Goal: Information Seeking & Learning: Find specific fact

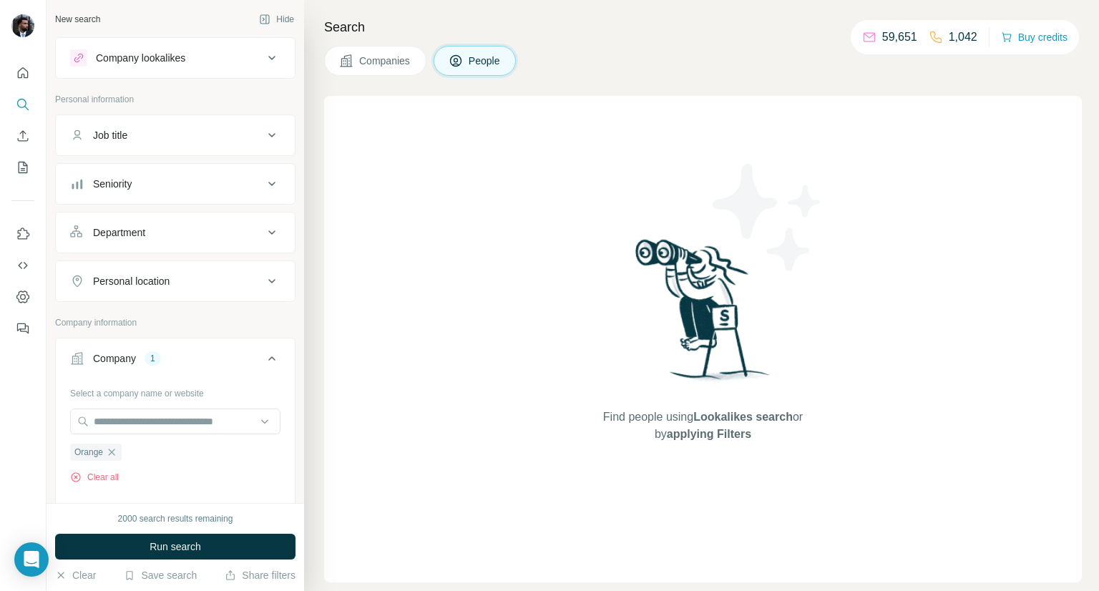
scroll to position [283, 0]
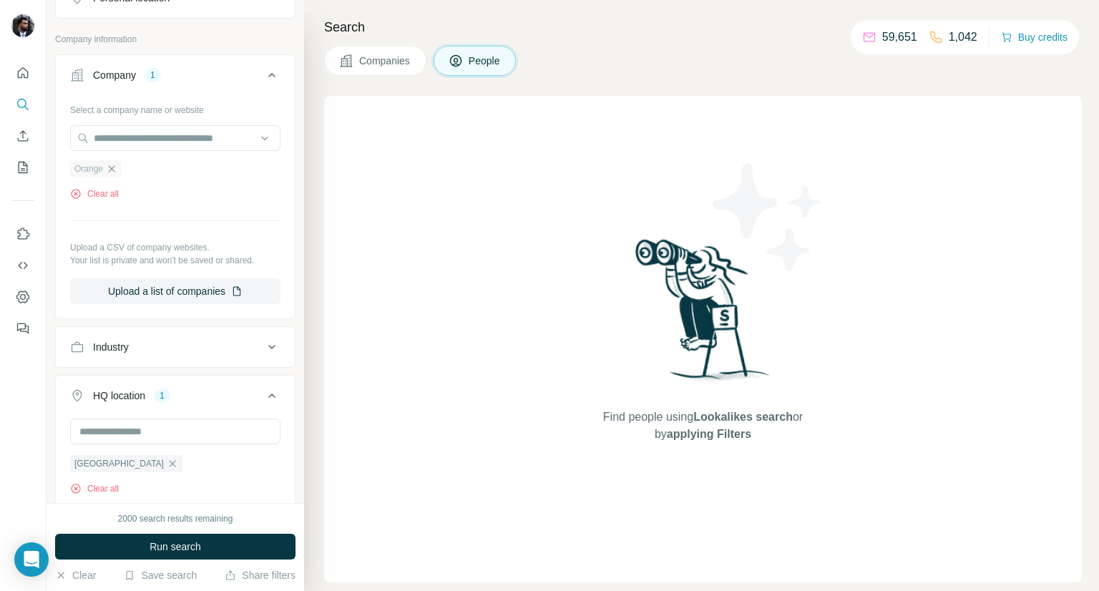
click at [111, 167] on icon "button" at bounding box center [112, 168] width 6 height 6
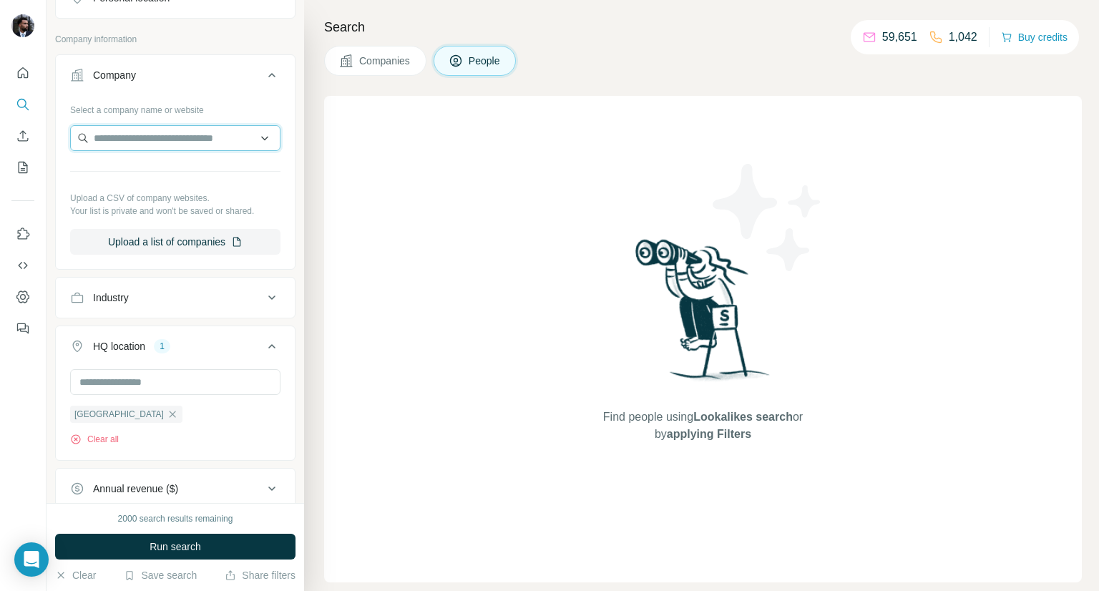
click at [119, 141] on input "text" at bounding box center [175, 138] width 210 height 26
click at [185, 130] on input "**********" at bounding box center [175, 138] width 210 height 26
type input "******"
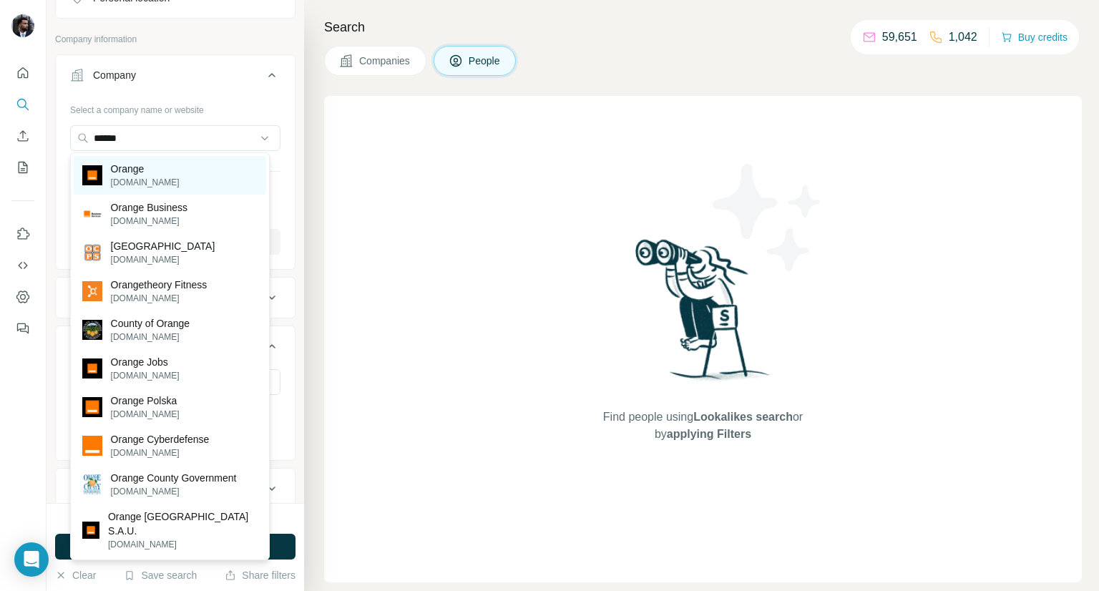
click at [162, 172] on div "Orange orange.com" at bounding box center [170, 175] width 193 height 39
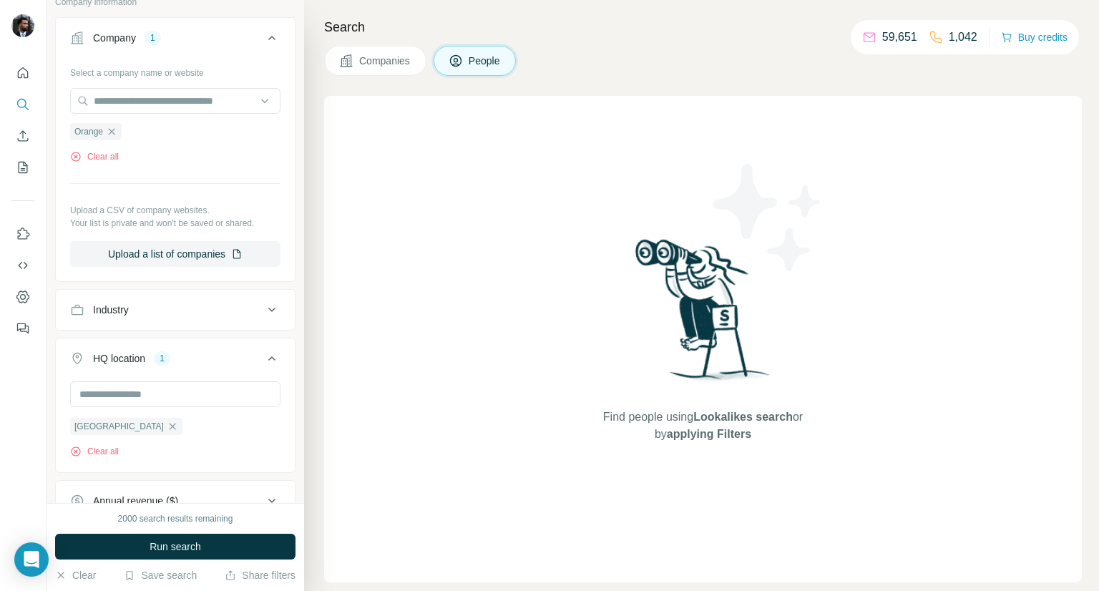
scroll to position [349, 0]
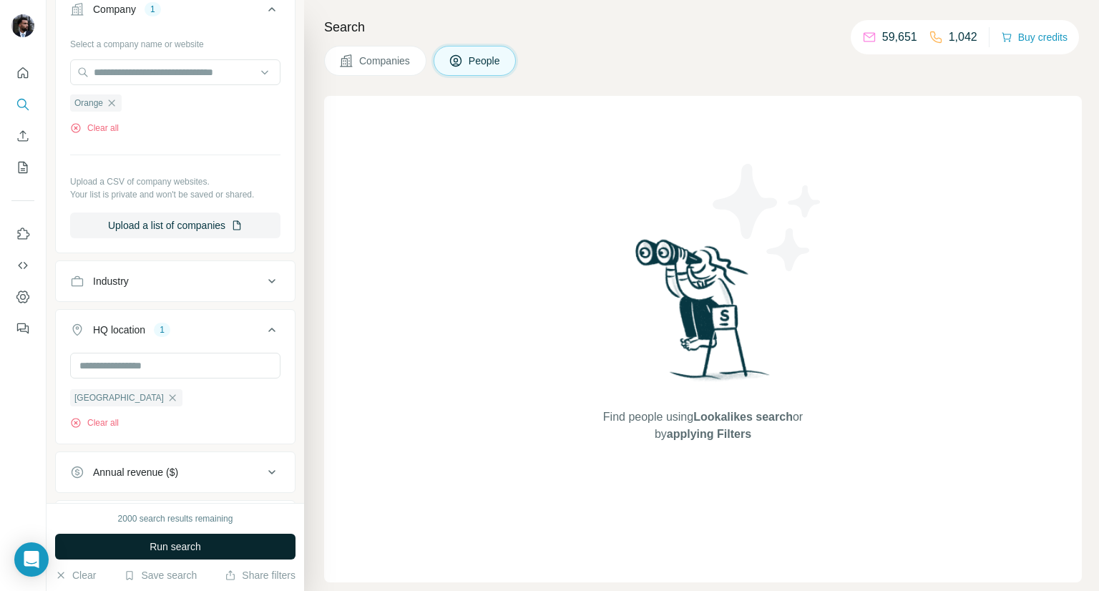
click at [178, 545] on span "Run search" at bounding box center [176, 547] width 52 height 14
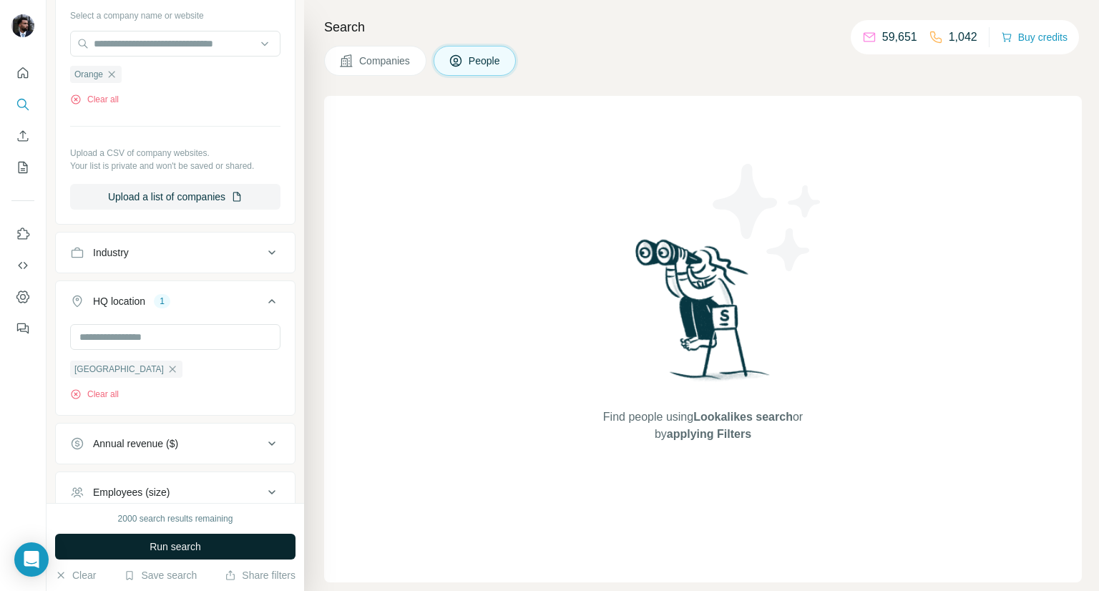
scroll to position [382, 0]
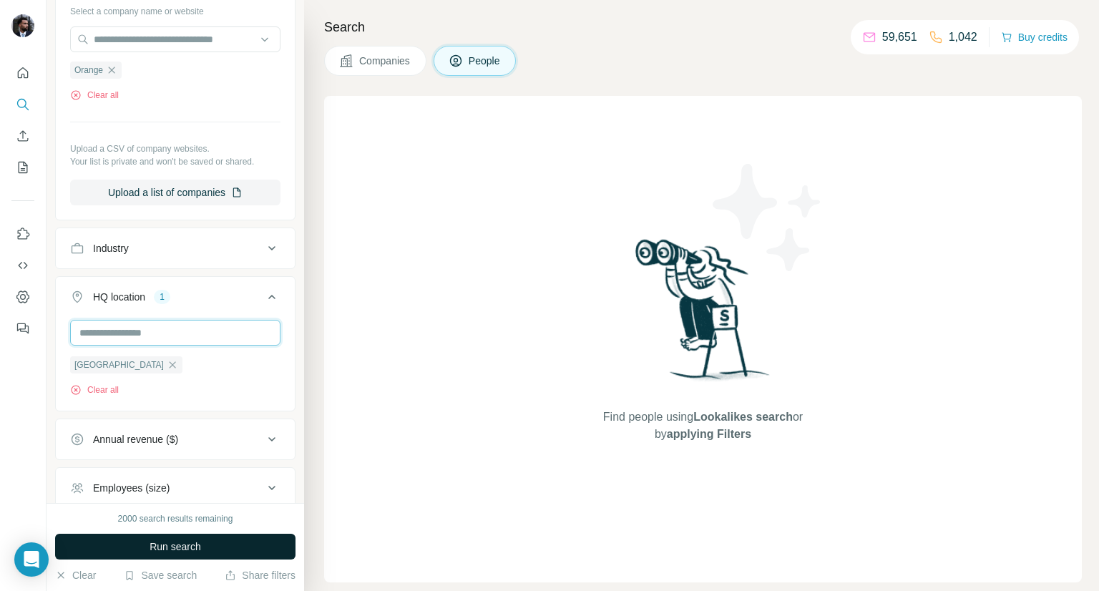
click at [145, 326] on input "text" at bounding box center [175, 333] width 210 height 26
click at [57, 327] on div "Belgium Clear all" at bounding box center [175, 364] width 239 height 88
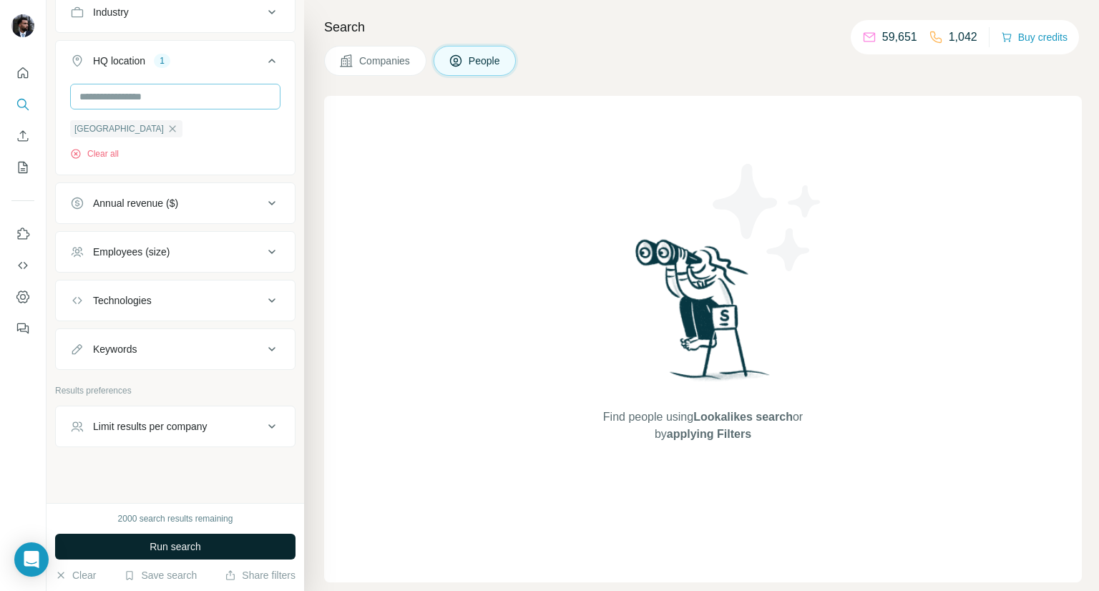
scroll to position [626, 0]
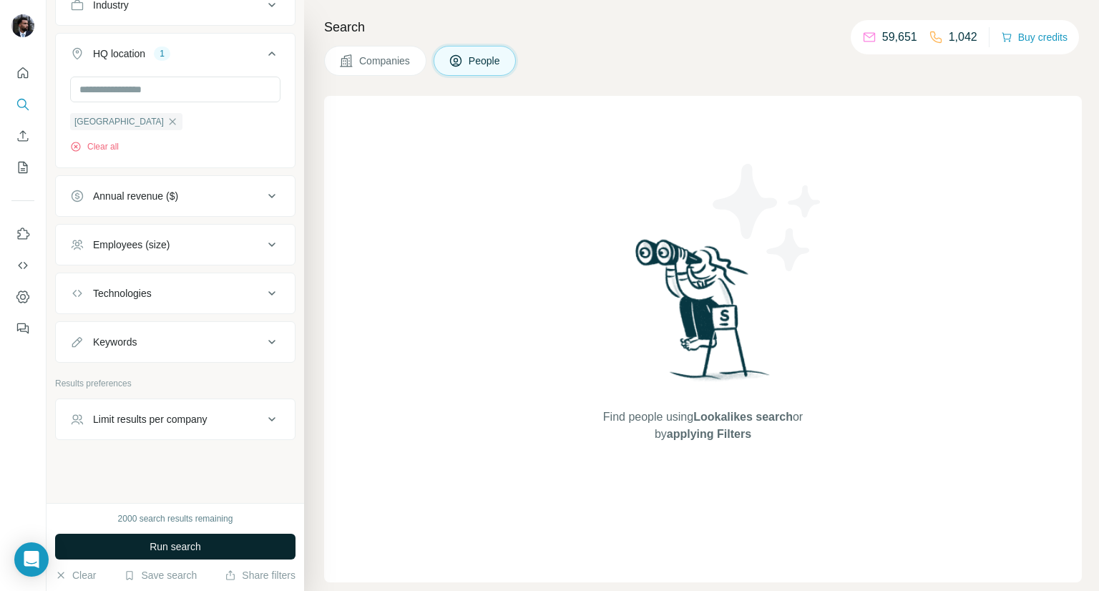
click at [386, 54] on span "Companies" at bounding box center [385, 61] width 52 height 14
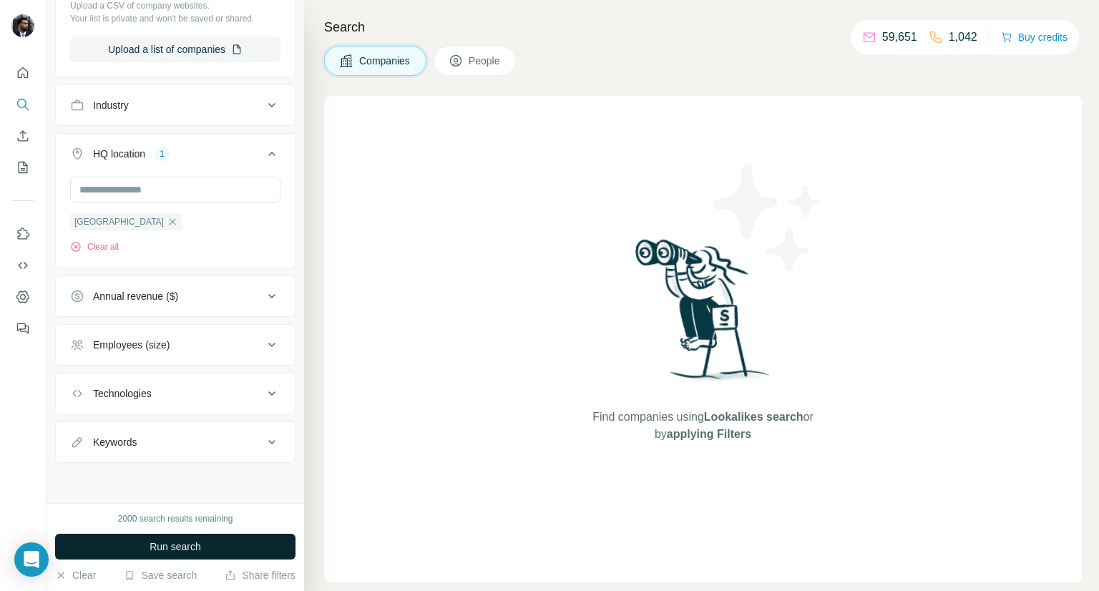
scroll to position [301, 0]
click at [148, 198] on input "text" at bounding box center [175, 191] width 210 height 26
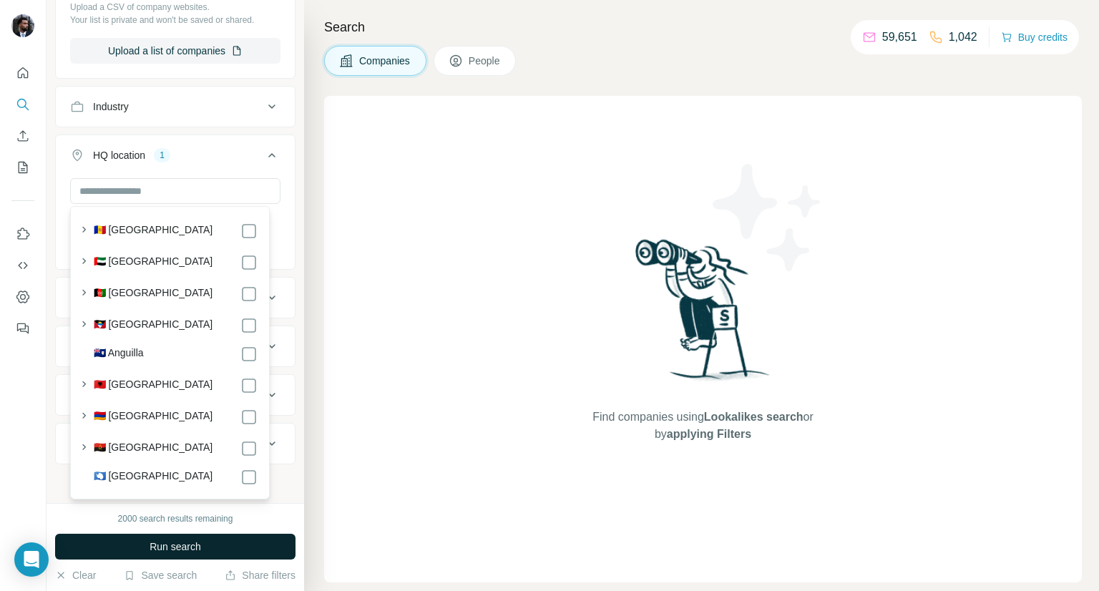
click at [291, 176] on div "New search Hide Company lookalikes Company information Company 1 Select a compa…" at bounding box center [176, 251] width 258 height 503
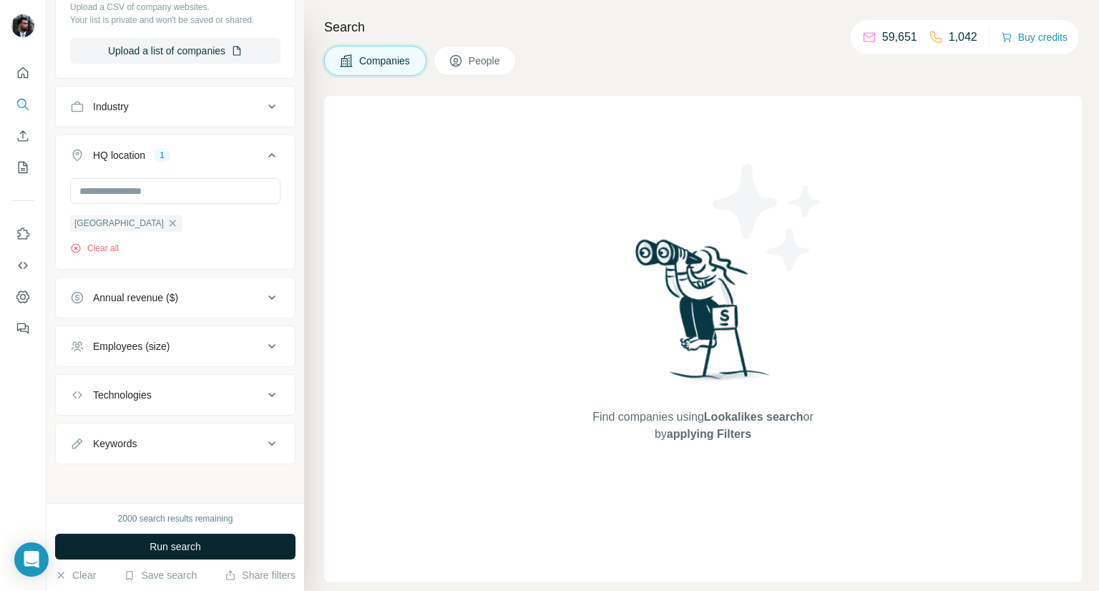
click at [168, 551] on span "Run search" at bounding box center [176, 547] width 52 height 14
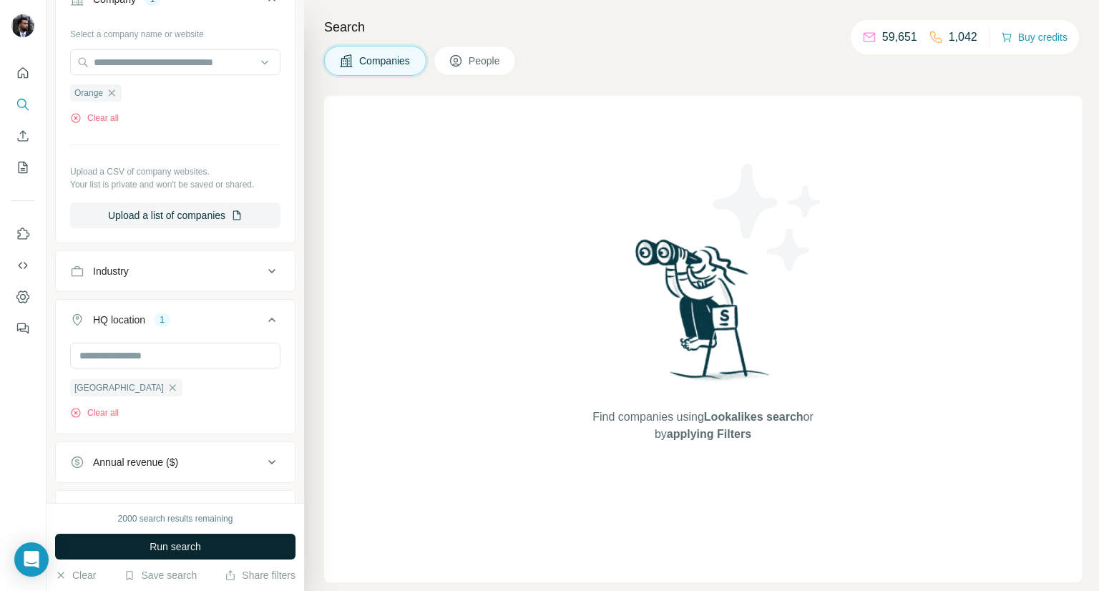
scroll to position [129, 0]
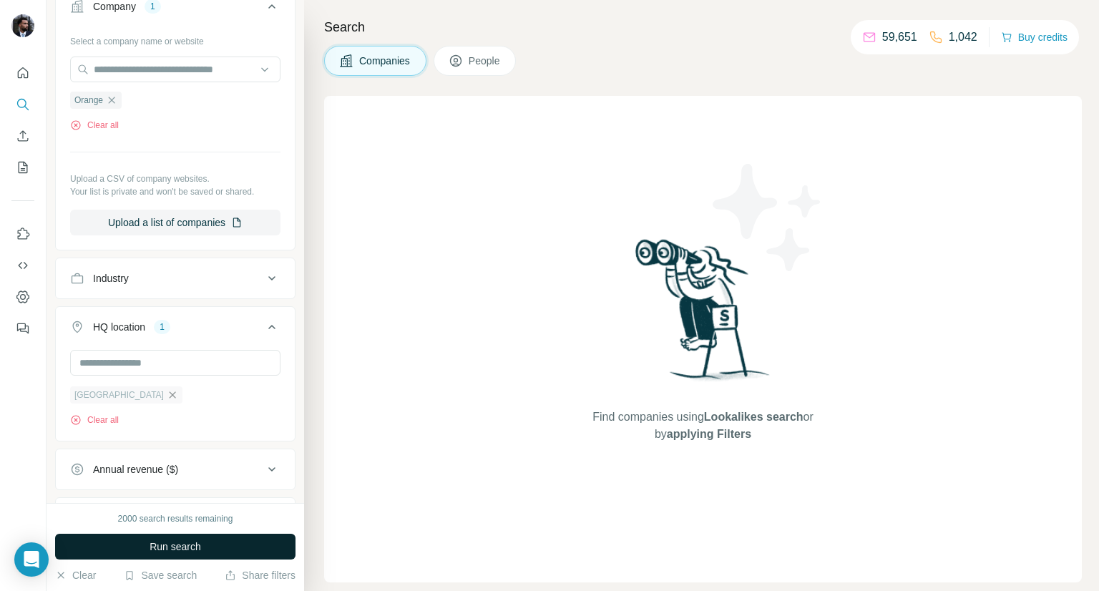
click at [167, 394] on icon "button" at bounding box center [172, 394] width 11 height 11
click at [200, 548] on span "Run search" at bounding box center [176, 547] width 52 height 14
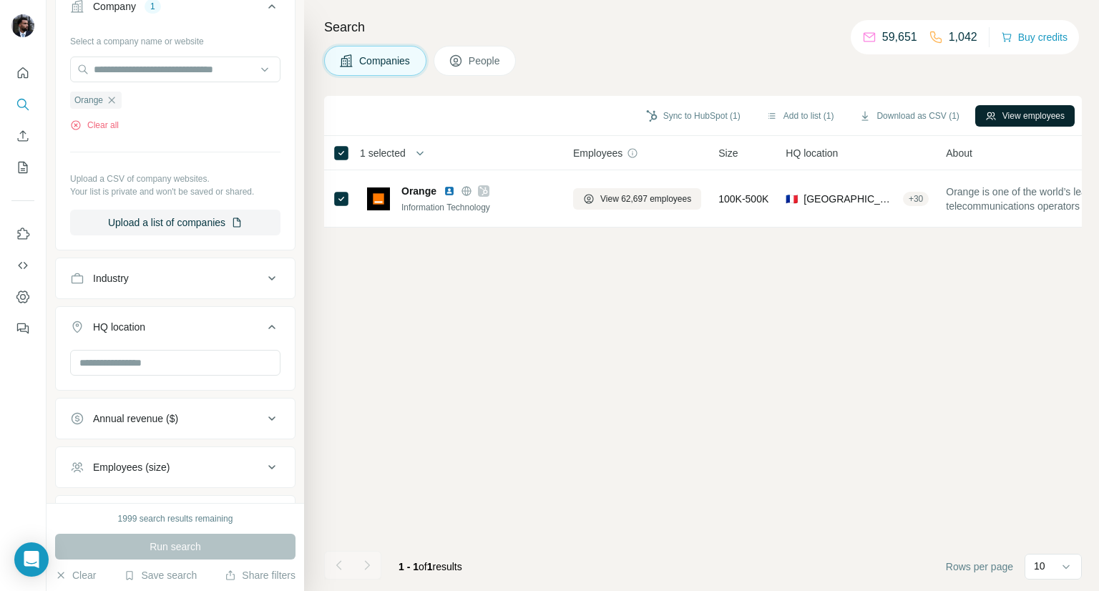
click at [1028, 115] on button "View employees" at bounding box center [1025, 115] width 99 height 21
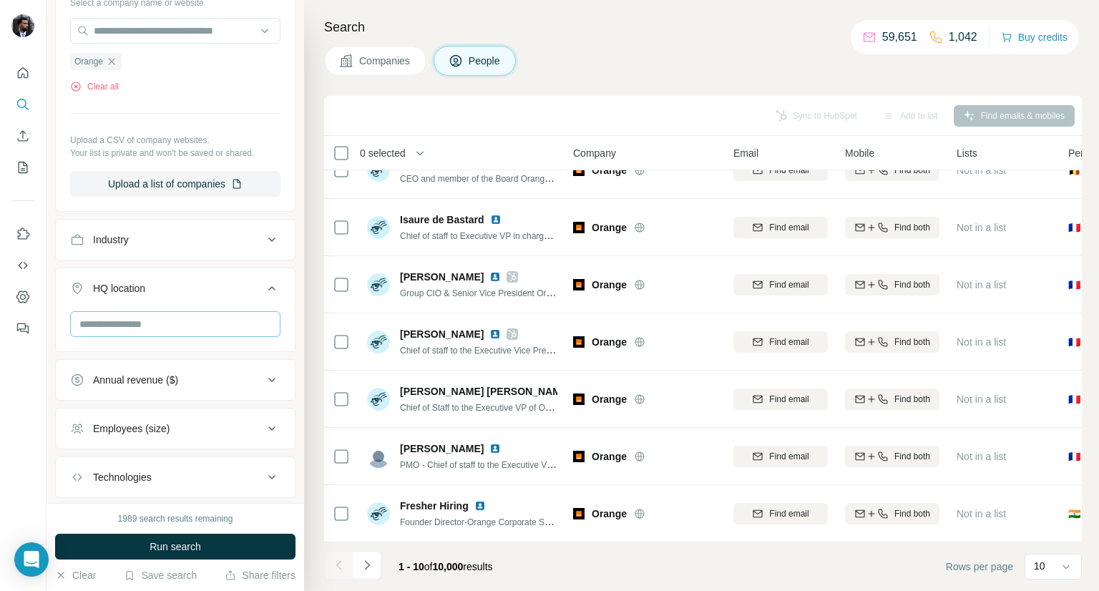
scroll to position [389, 0]
click at [173, 321] on input "text" at bounding box center [175, 326] width 210 height 26
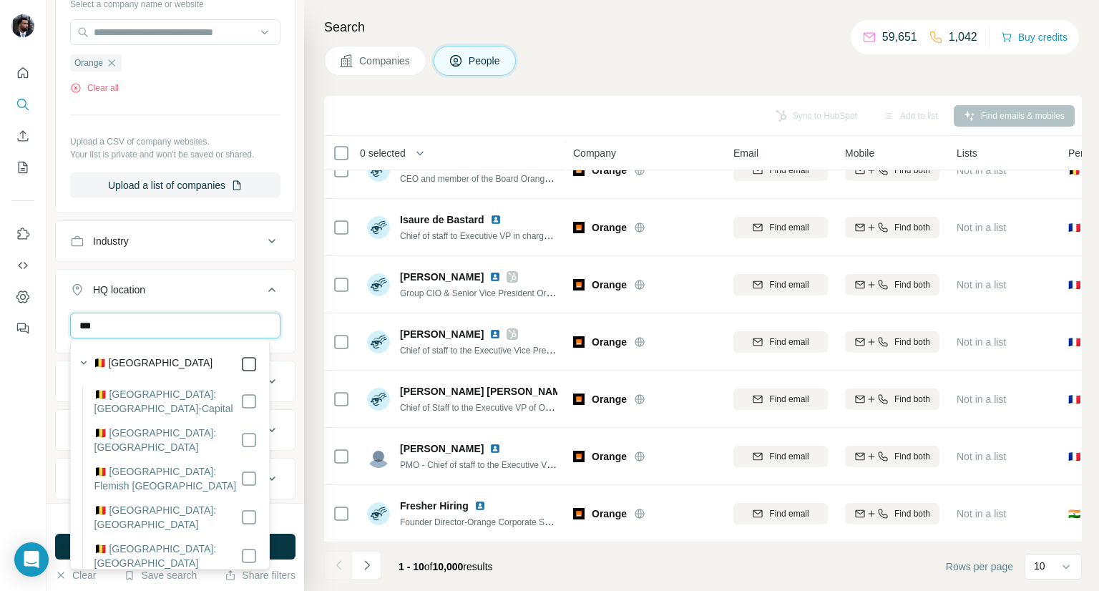
type input "***"
click at [245, 364] on icon at bounding box center [248, 364] width 17 height 17
click at [67, 359] on div "*** Belgium Clear all" at bounding box center [175, 357] width 239 height 88
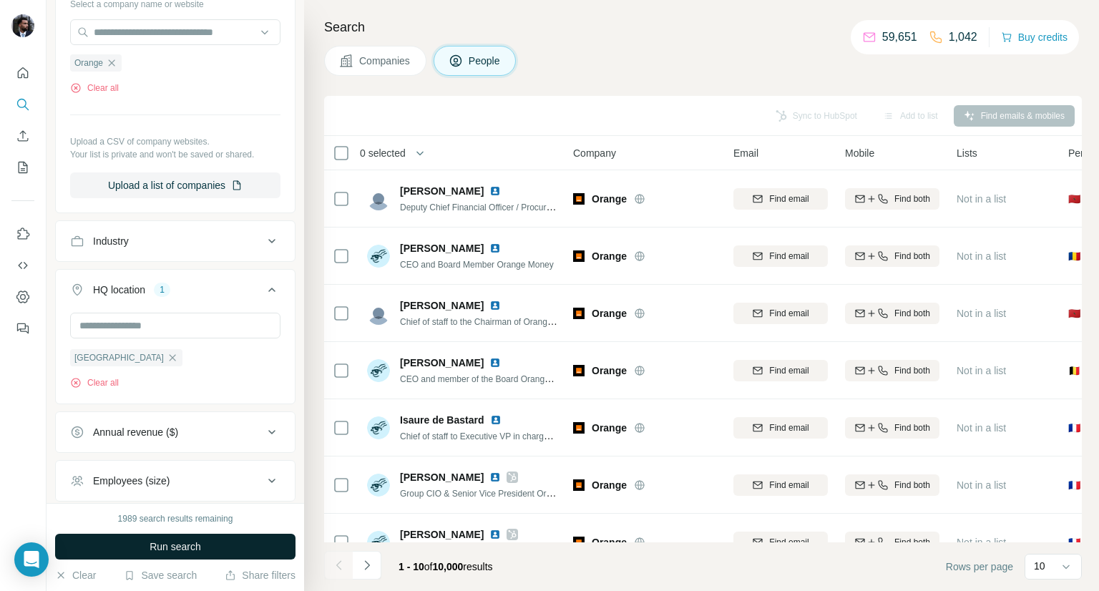
click at [177, 546] on span "Run search" at bounding box center [176, 547] width 52 height 14
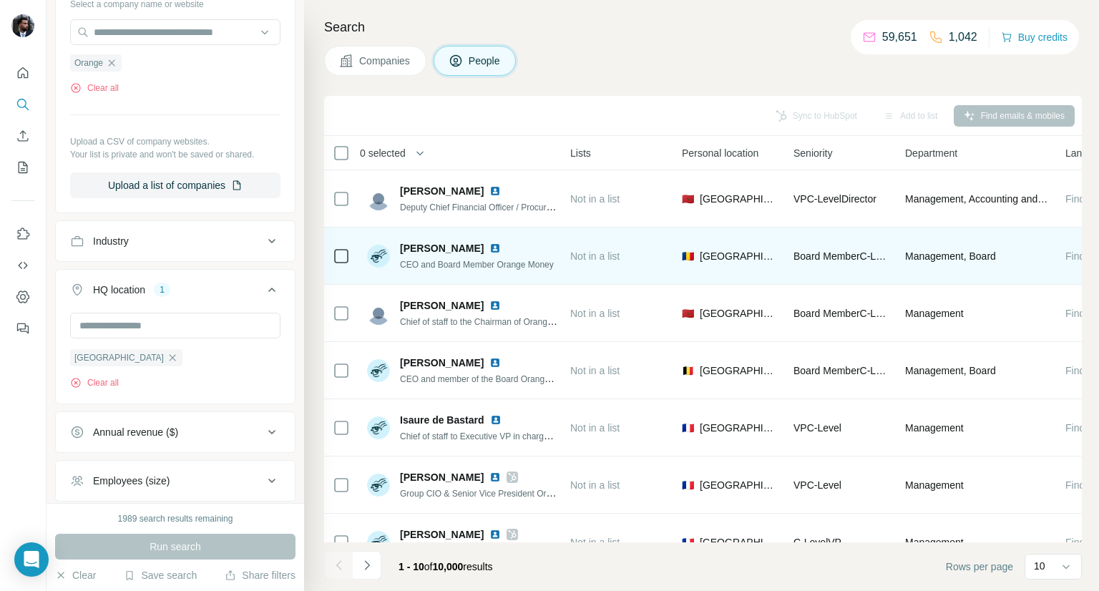
scroll to position [0, 480]
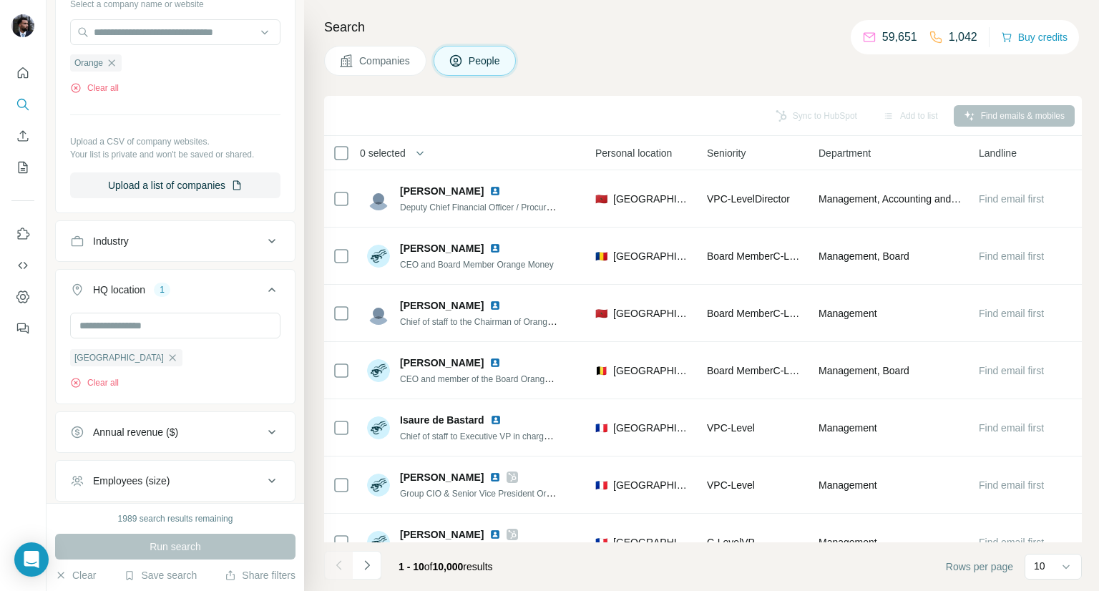
click at [633, 155] on span "Personal location" at bounding box center [633, 153] width 77 height 14
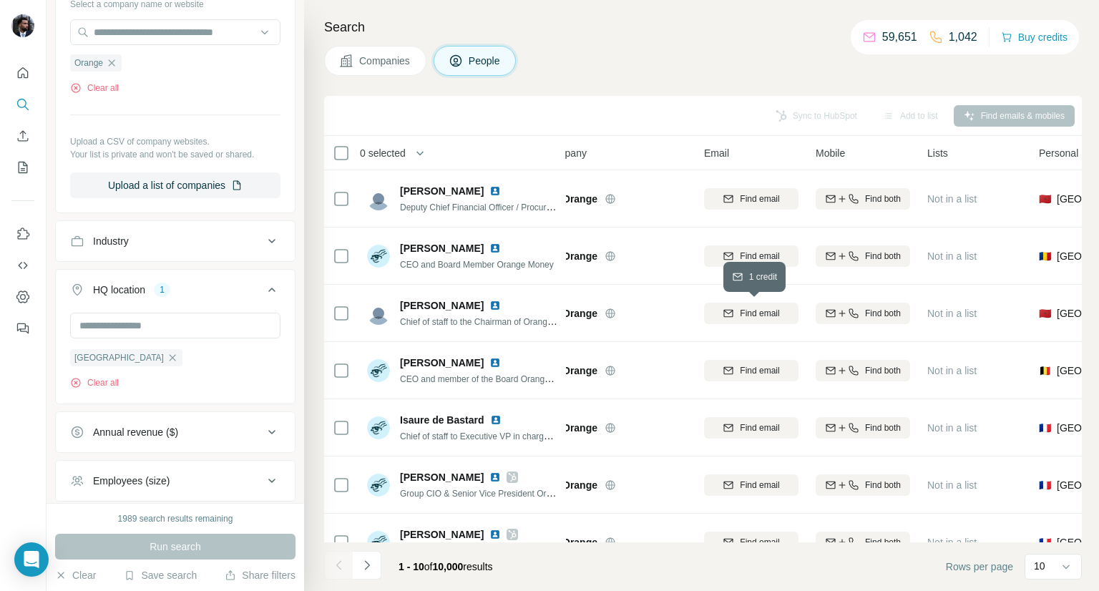
scroll to position [0, 25]
click at [167, 352] on icon "button" at bounding box center [172, 357] width 11 height 11
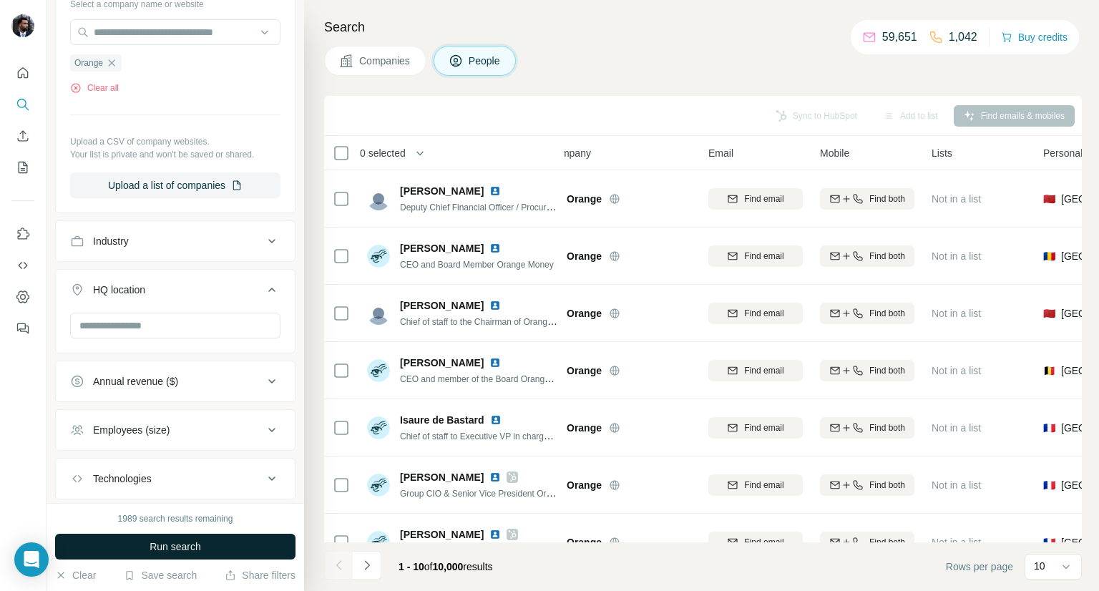
click at [189, 543] on span "Run search" at bounding box center [176, 547] width 52 height 14
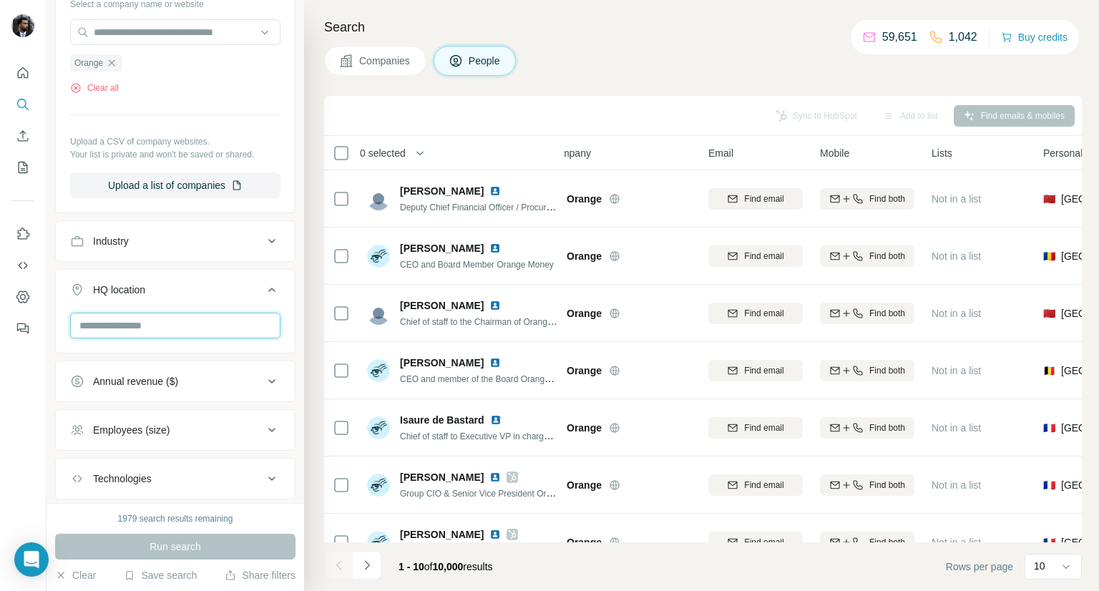
click at [142, 325] on input "text" at bounding box center [175, 326] width 210 height 26
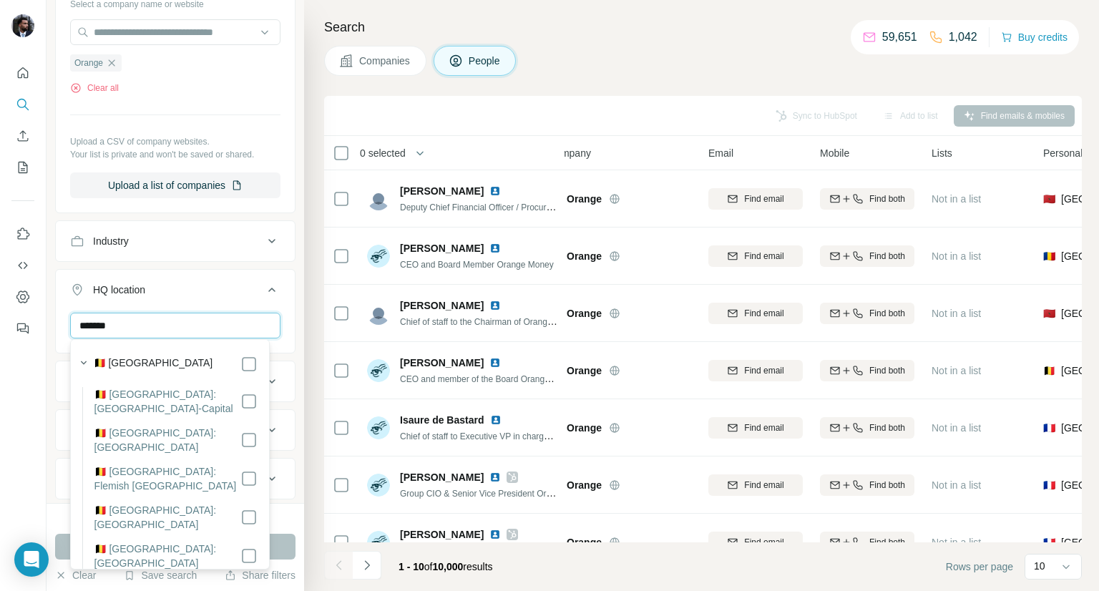
type input "*******"
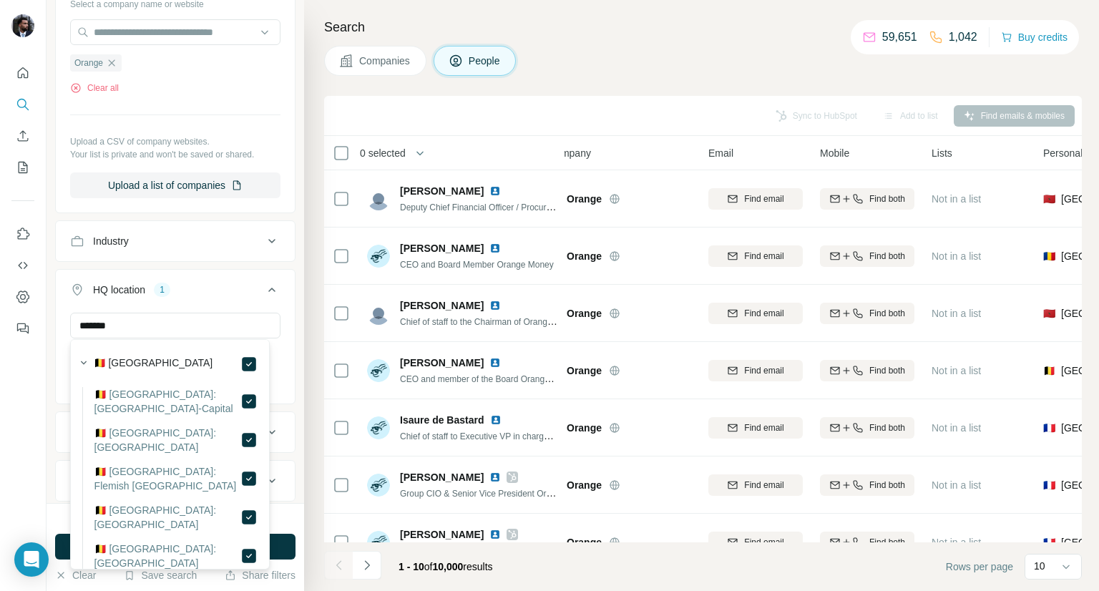
click at [40, 434] on div at bounding box center [23, 295] width 47 height 591
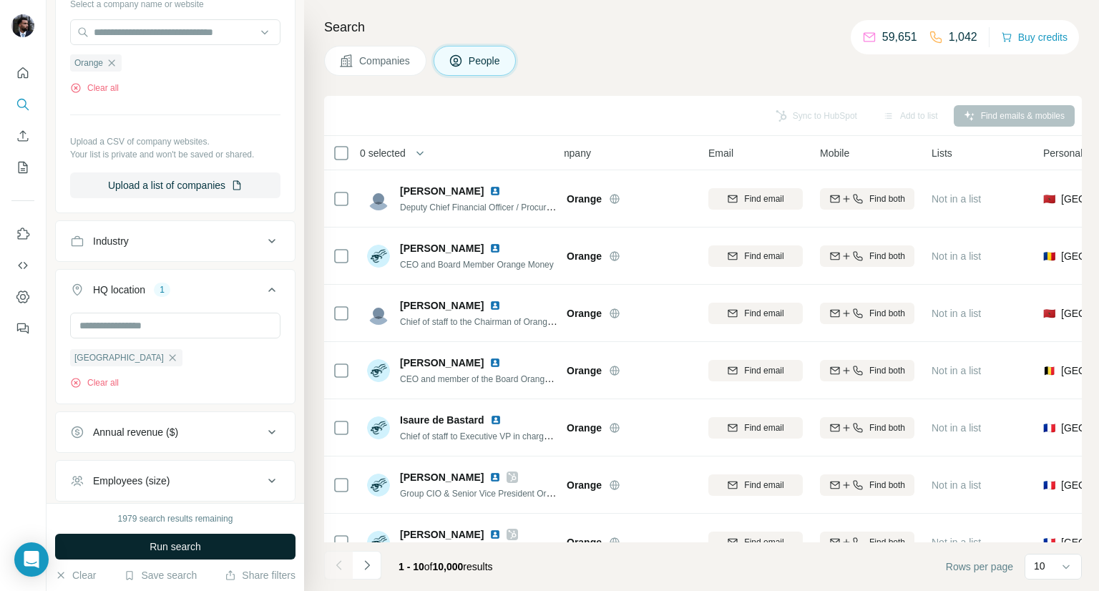
click at [152, 543] on span "Run search" at bounding box center [176, 547] width 52 height 14
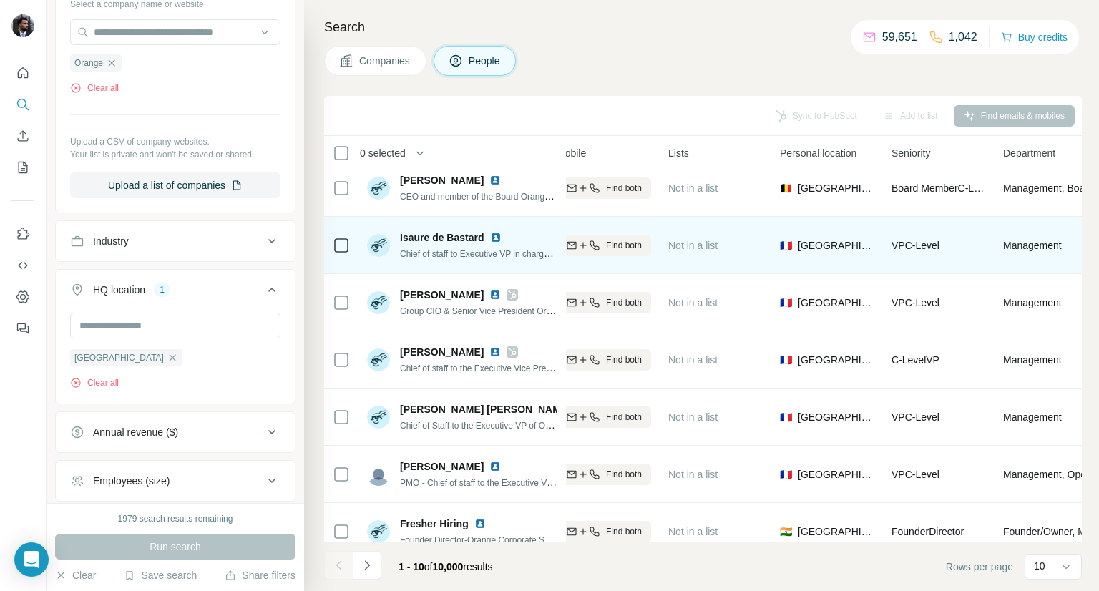
scroll to position [208, 288]
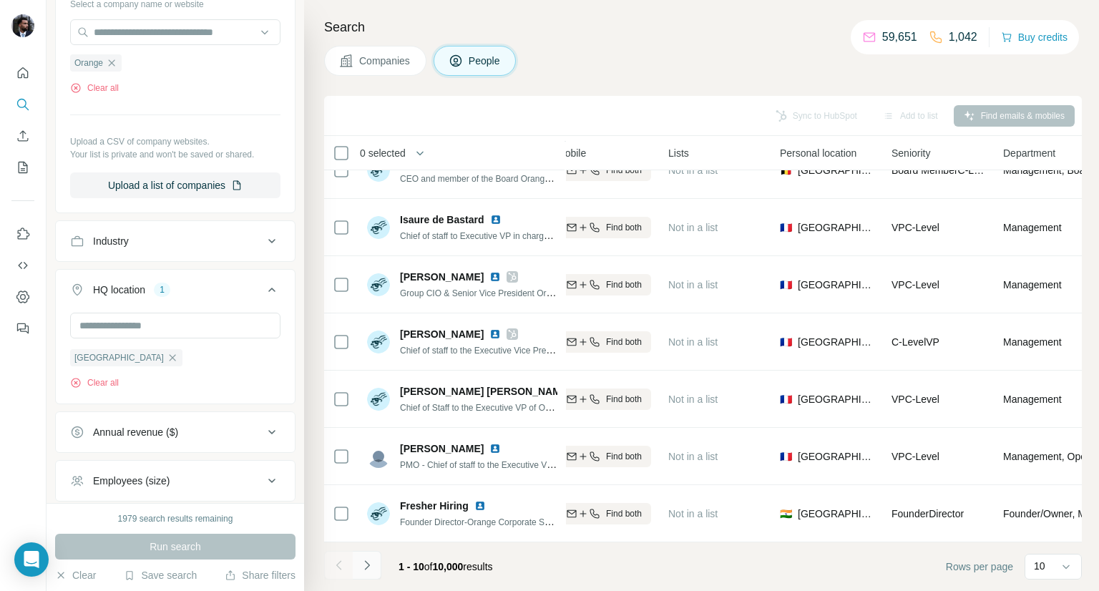
click at [364, 572] on icon "Navigate to next page" at bounding box center [367, 565] width 14 height 14
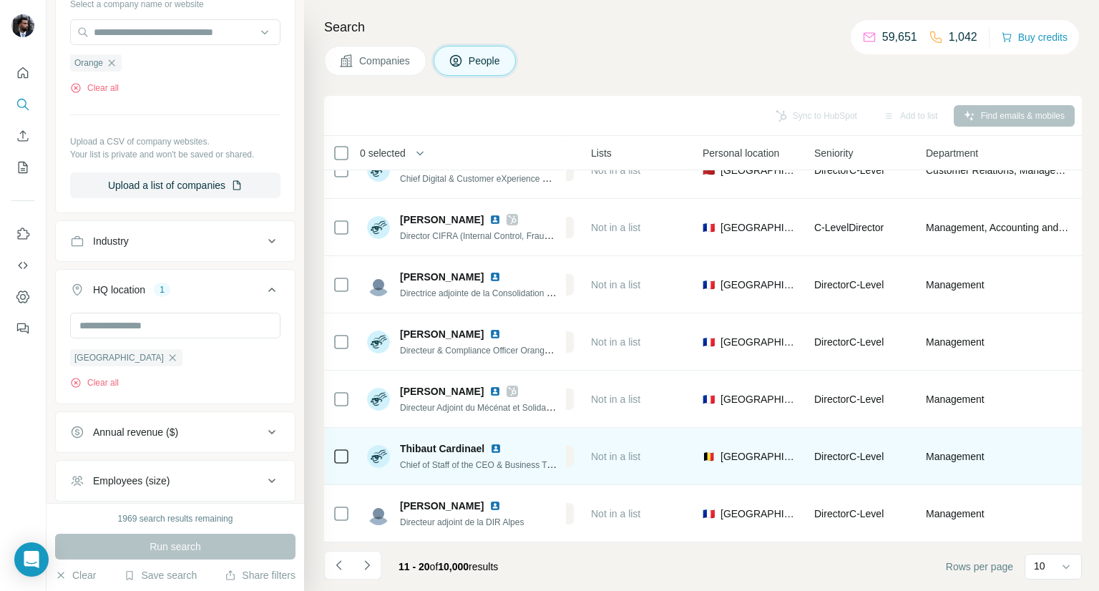
scroll to position [208, 364]
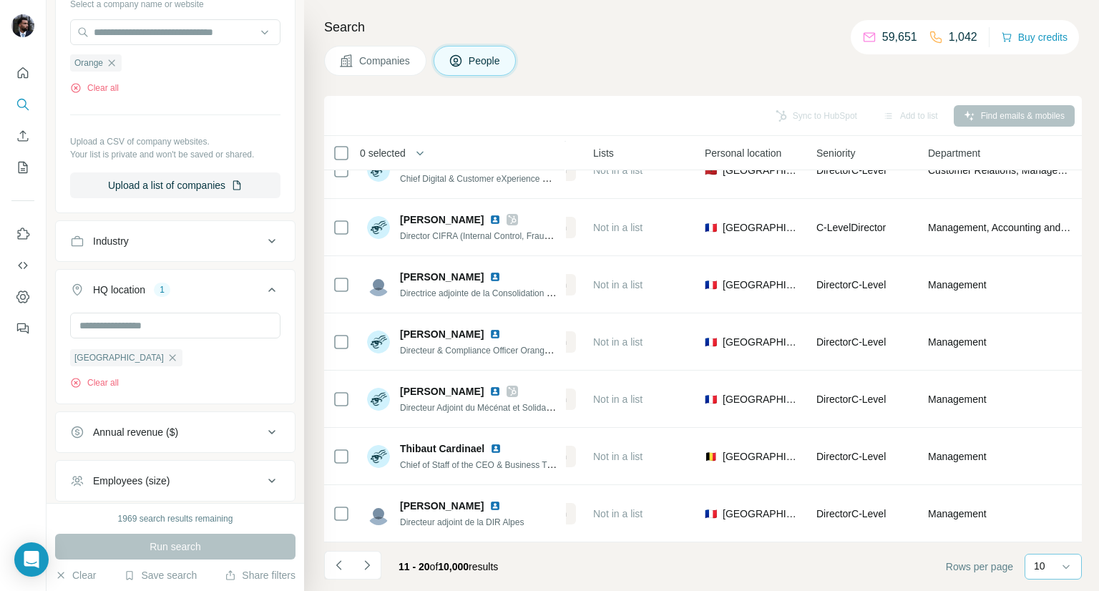
click at [1052, 570] on div "10" at bounding box center [1052, 566] width 36 height 14
click at [1051, 452] on div "60" at bounding box center [1053, 457] width 33 height 14
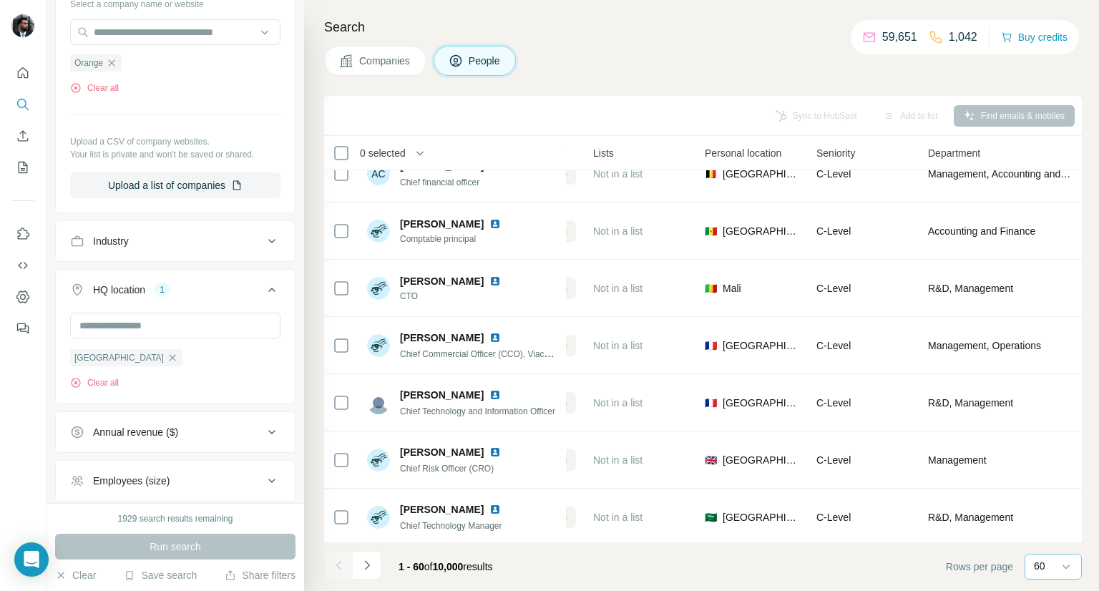
scroll to position [3070, 364]
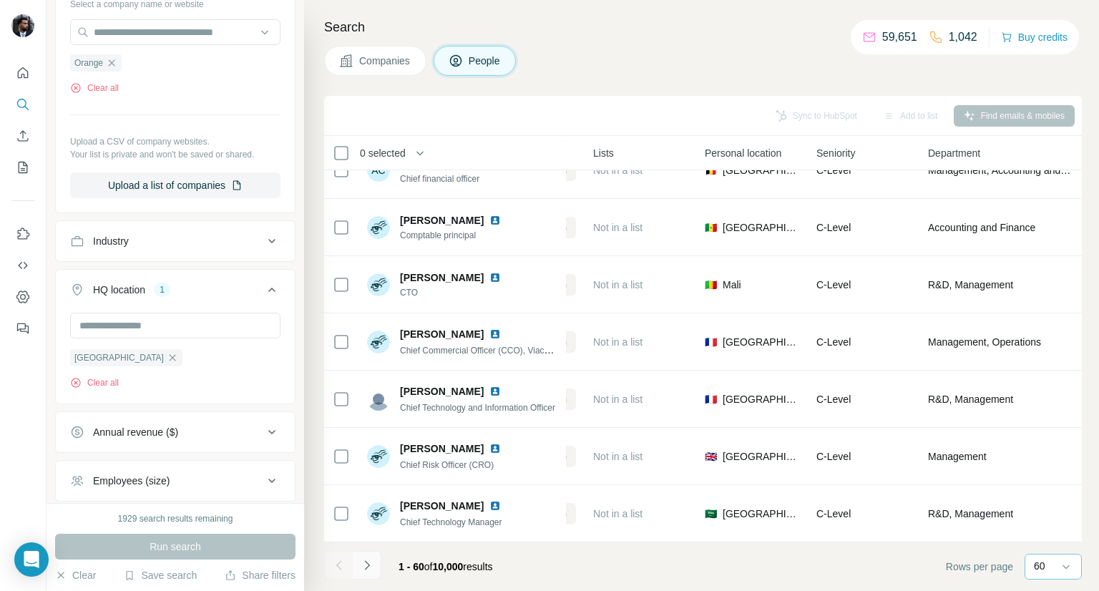
click at [364, 575] on button "Navigate to next page" at bounding box center [367, 565] width 29 height 29
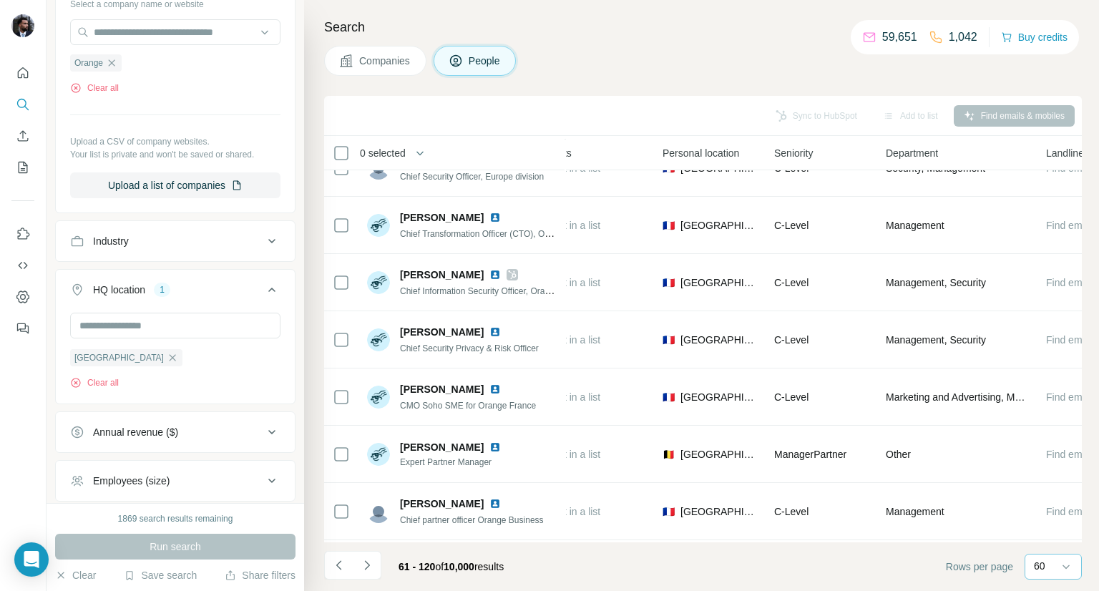
scroll to position [2550, 480]
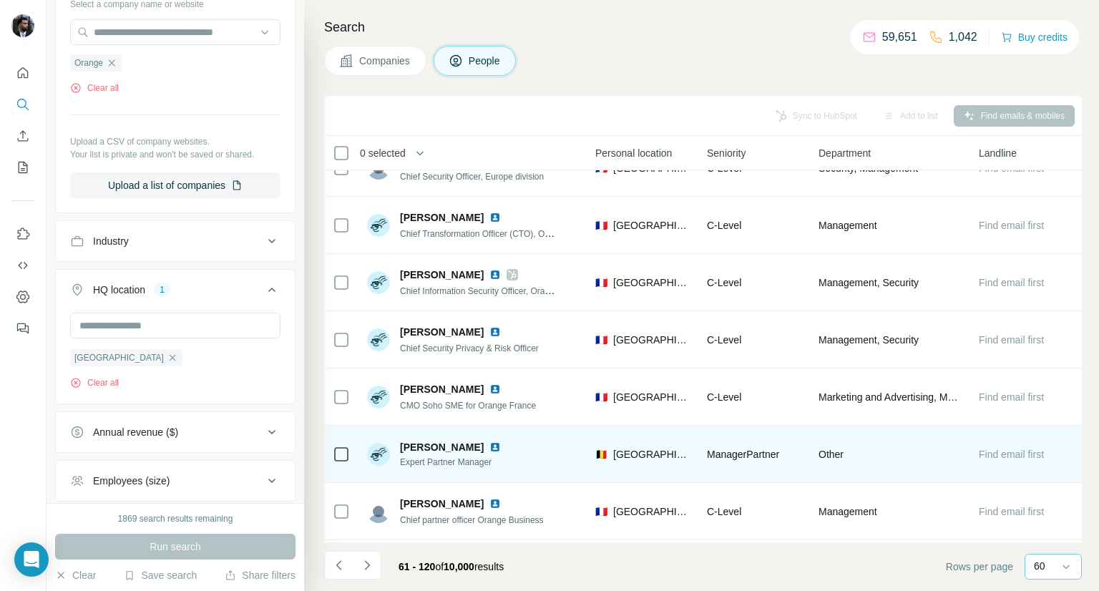
click at [493, 449] on img at bounding box center [495, 447] width 11 height 11
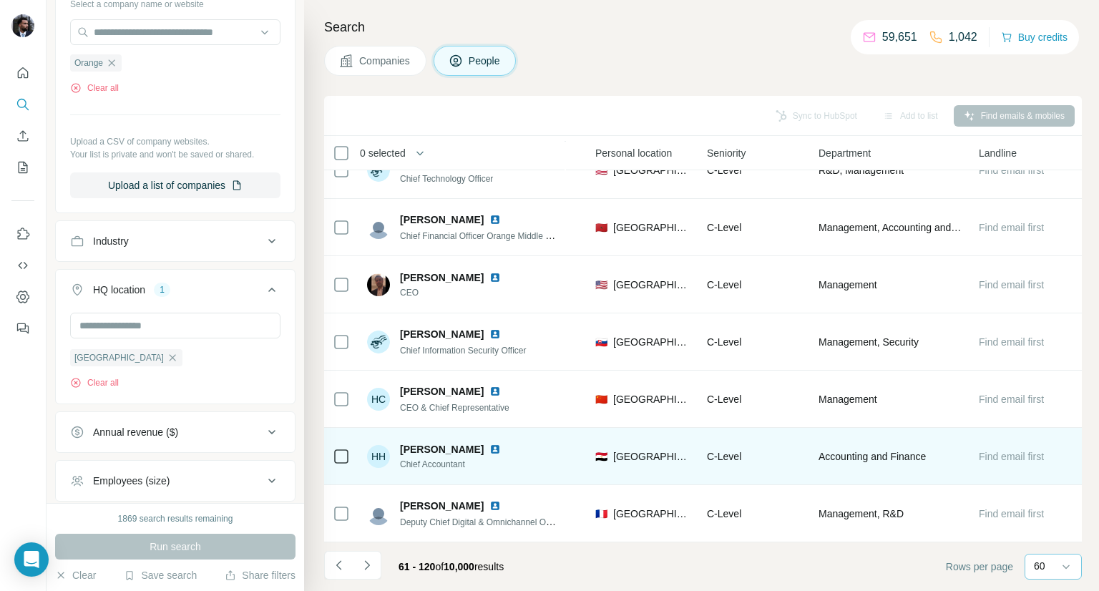
scroll to position [3070, 480]
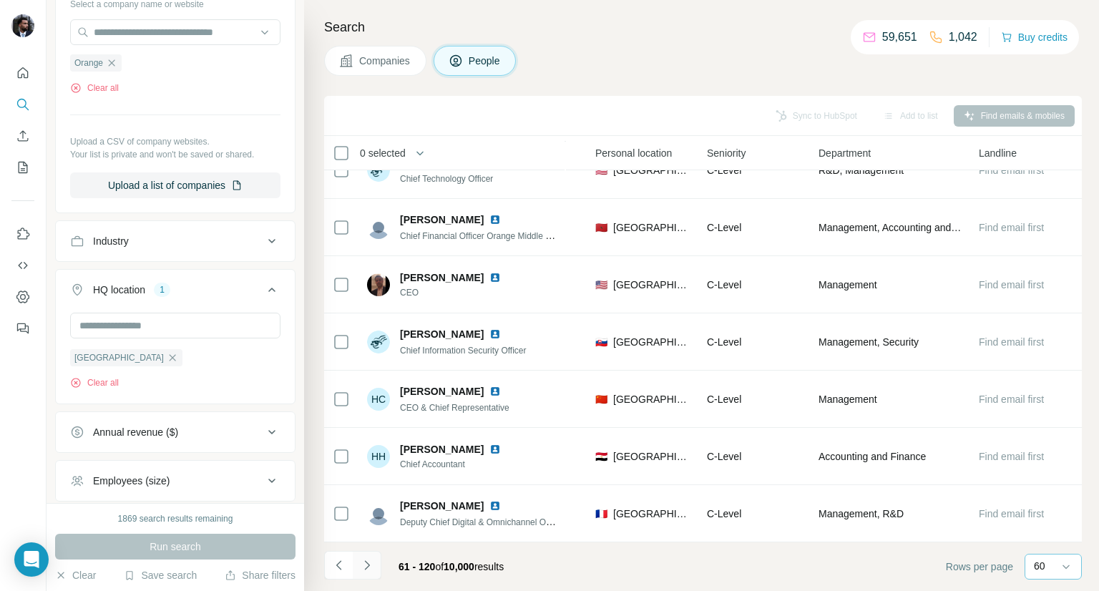
click at [369, 568] on icon "Navigate to next page" at bounding box center [367, 565] width 14 height 14
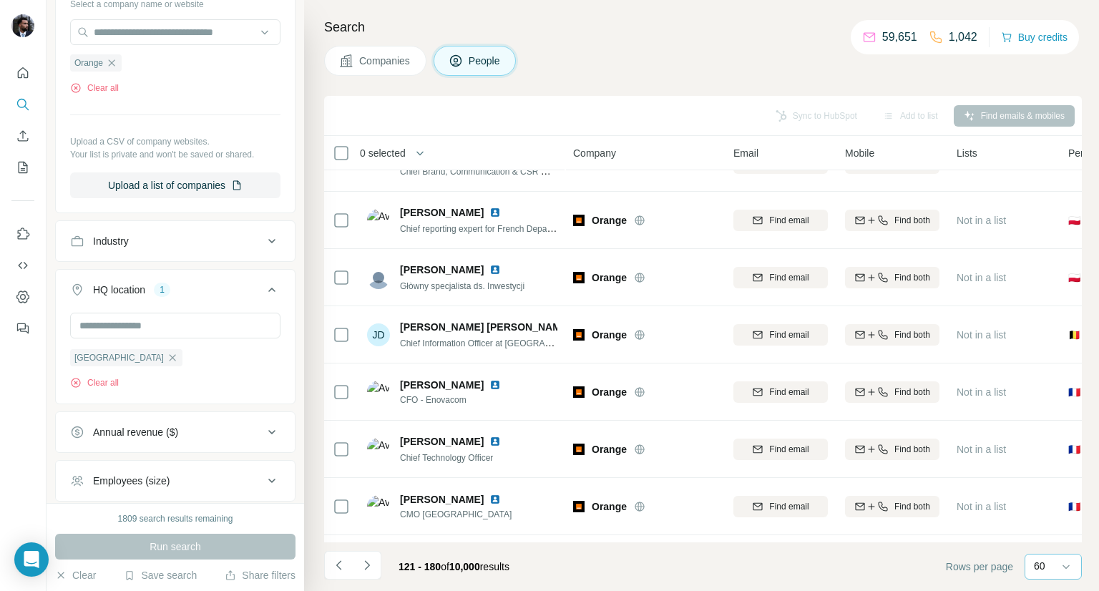
scroll to position [3070, 0]
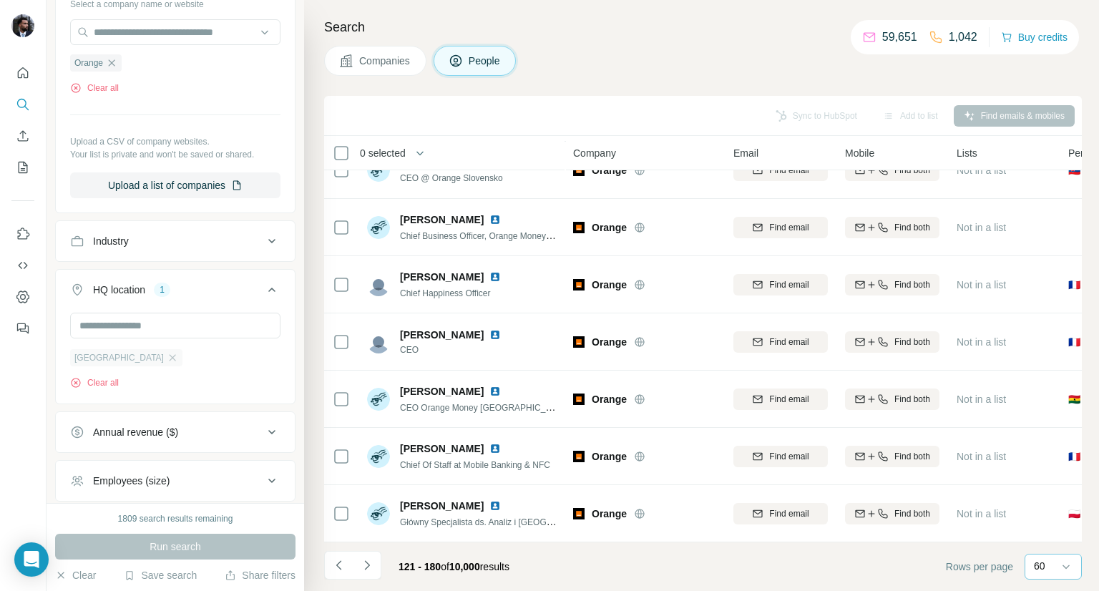
click at [89, 361] on span "Belgium" at bounding box center [118, 357] width 89 height 13
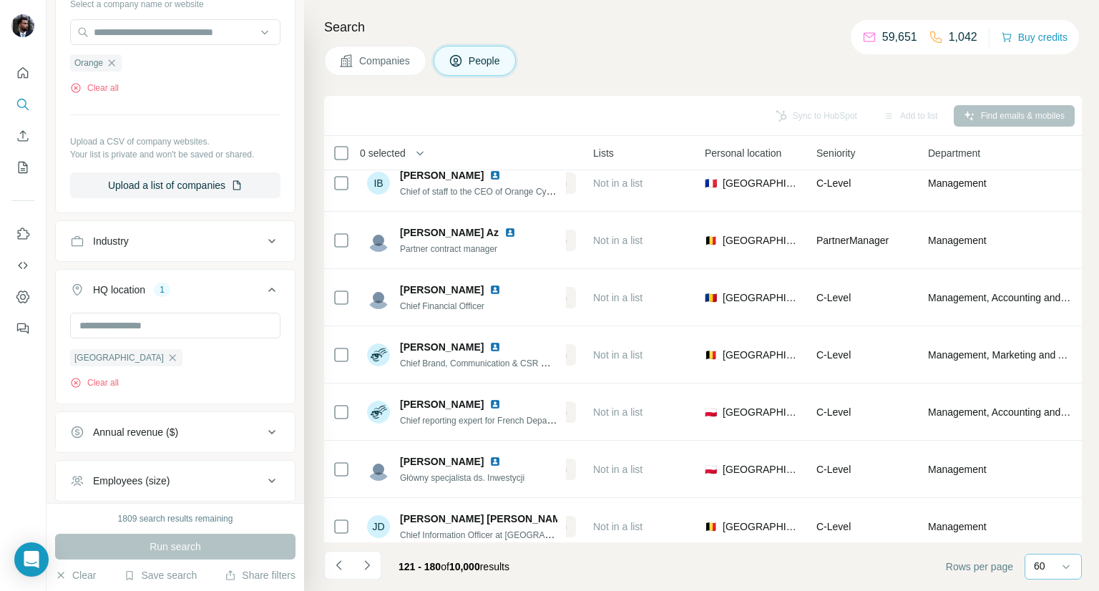
scroll to position [14, 364]
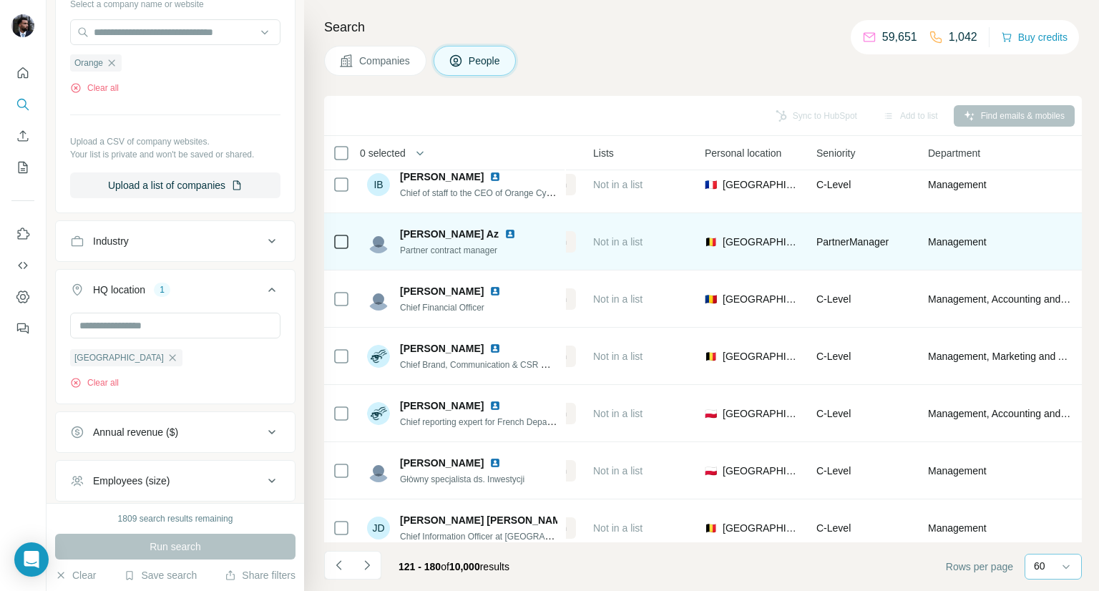
click at [505, 233] on img at bounding box center [510, 233] width 11 height 11
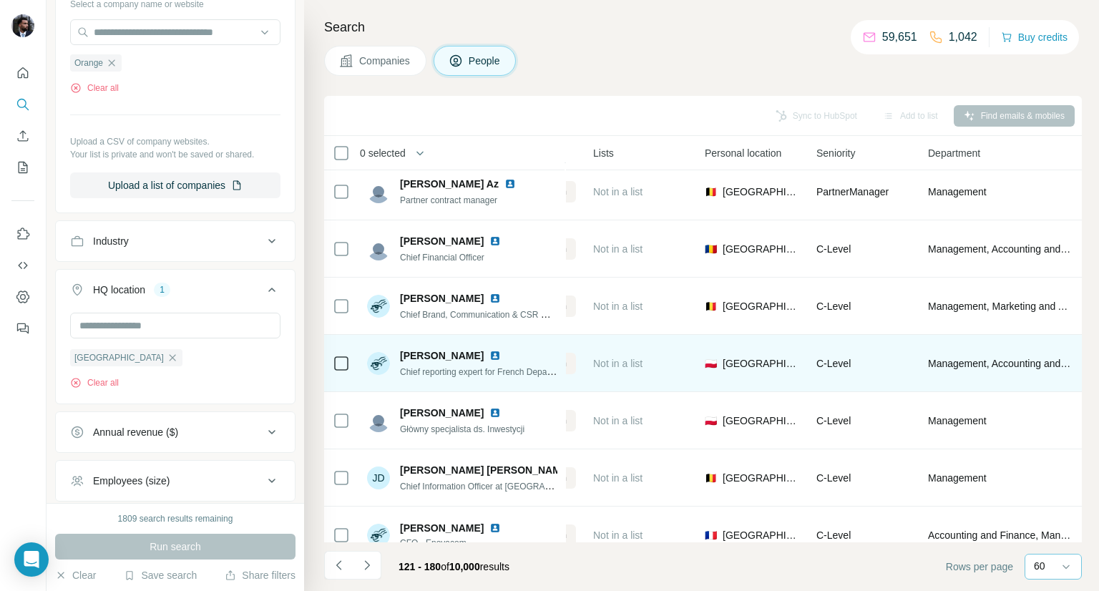
scroll to position [0, 364]
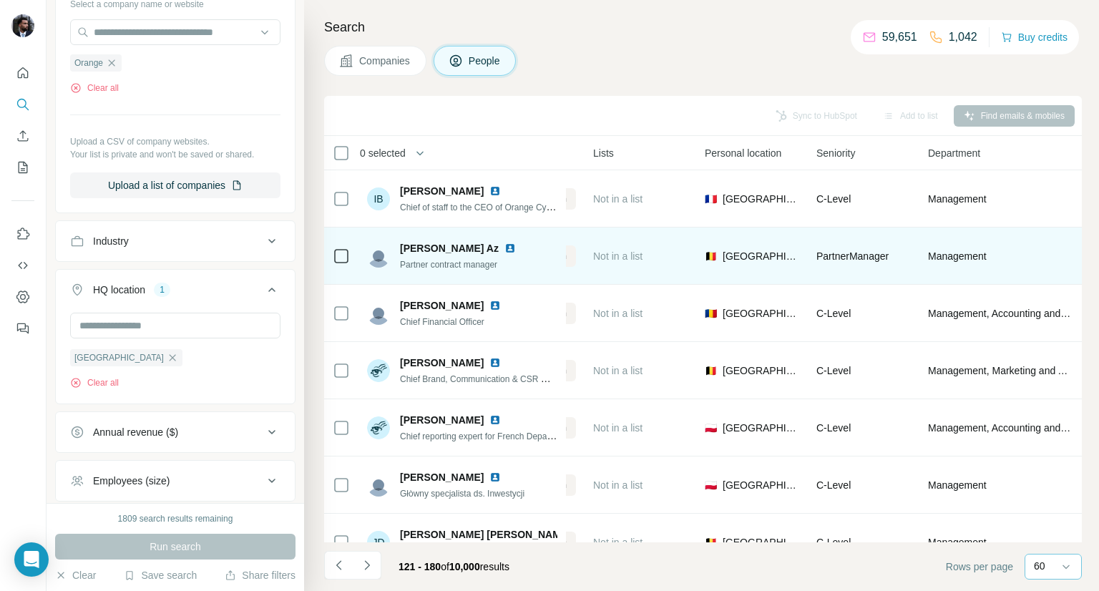
click at [505, 248] on img at bounding box center [510, 248] width 11 height 11
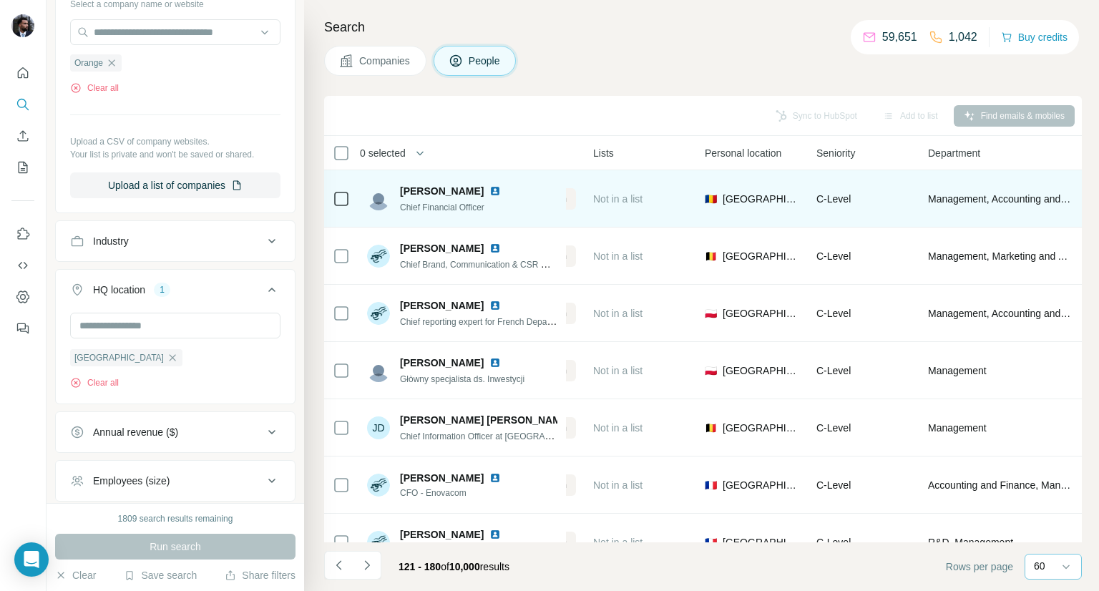
scroll to position [116, 364]
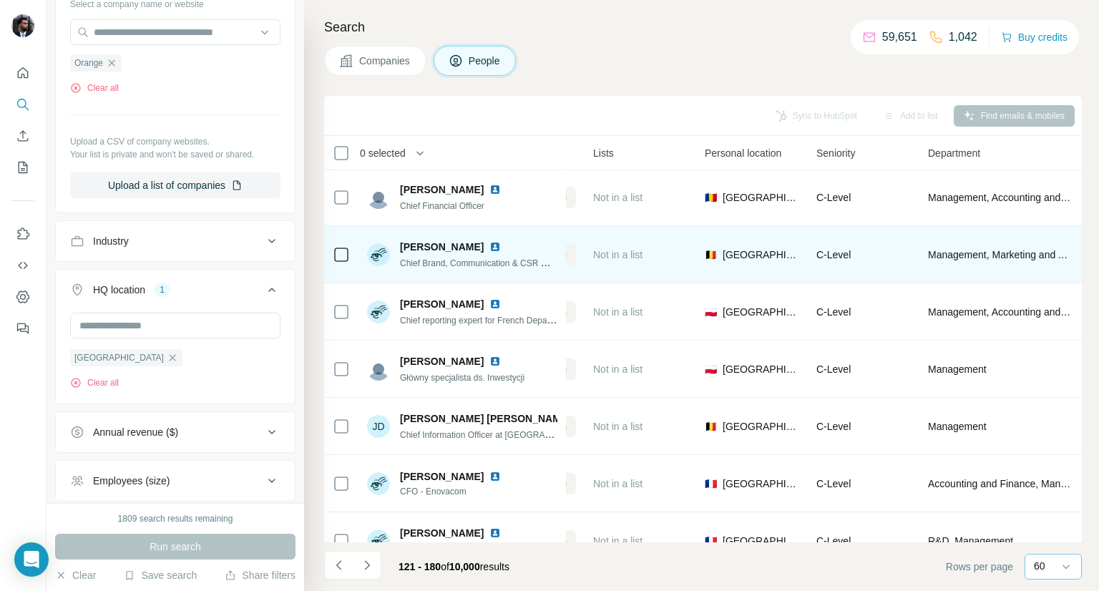
click at [501, 246] on img at bounding box center [495, 246] width 11 height 11
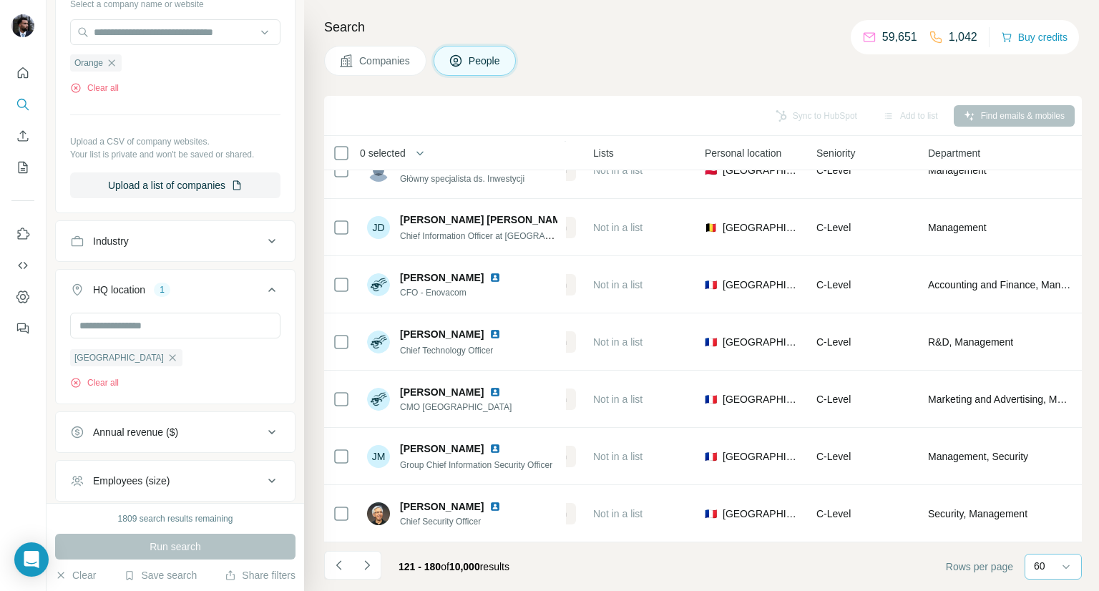
scroll to position [319, 364]
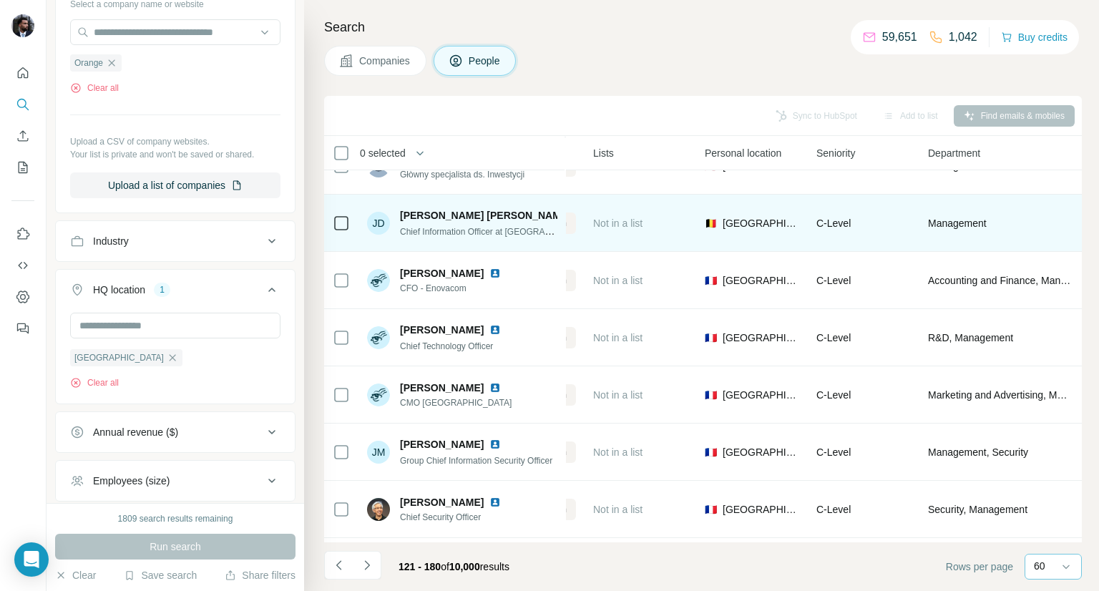
click at [577, 212] on img at bounding box center [582, 215] width 11 height 11
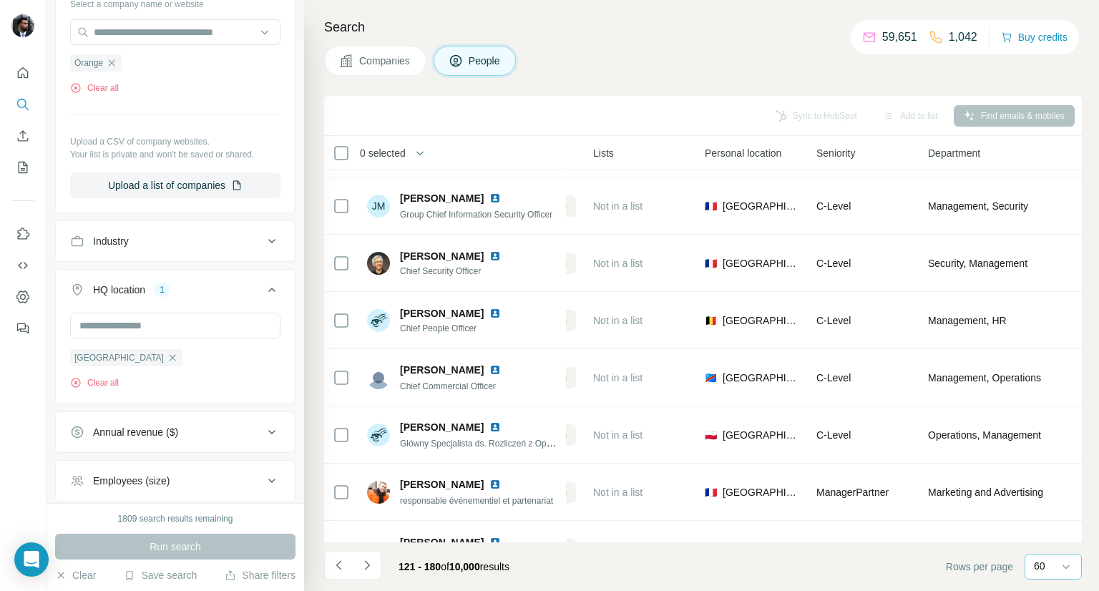
scroll to position [566, 364]
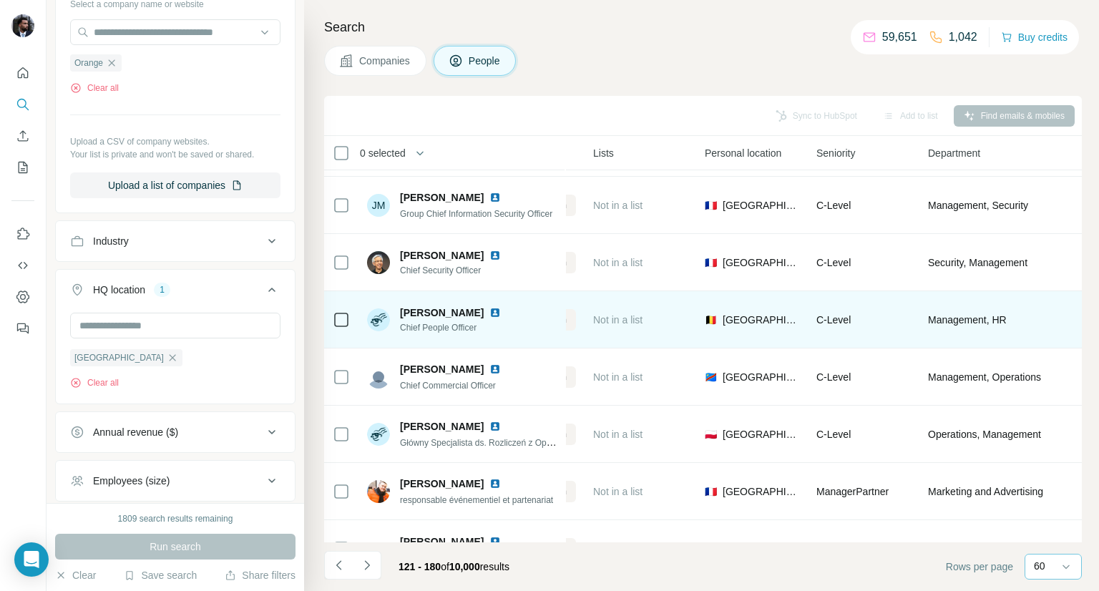
click at [490, 311] on img at bounding box center [495, 312] width 11 height 11
click at [490, 310] on img at bounding box center [495, 312] width 11 height 11
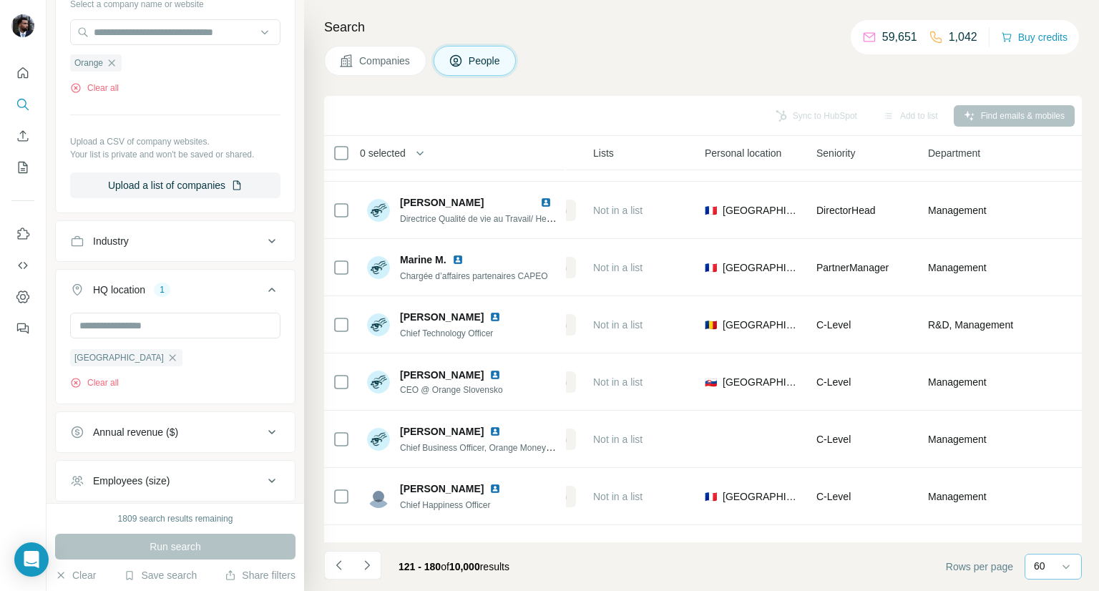
scroll to position [3070, 364]
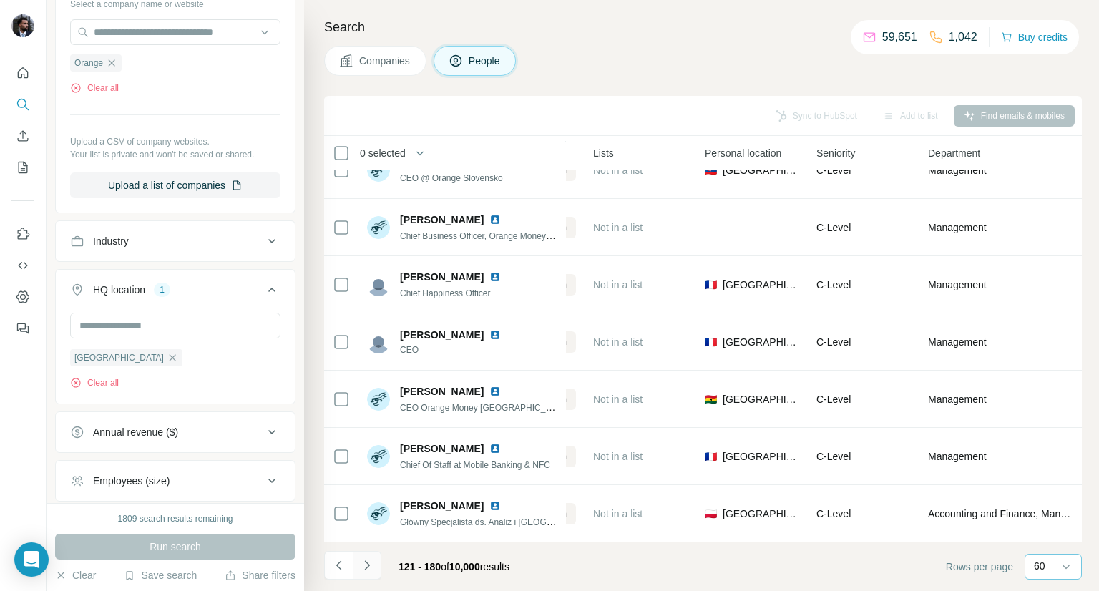
click at [377, 568] on button "Navigate to next page" at bounding box center [367, 565] width 29 height 29
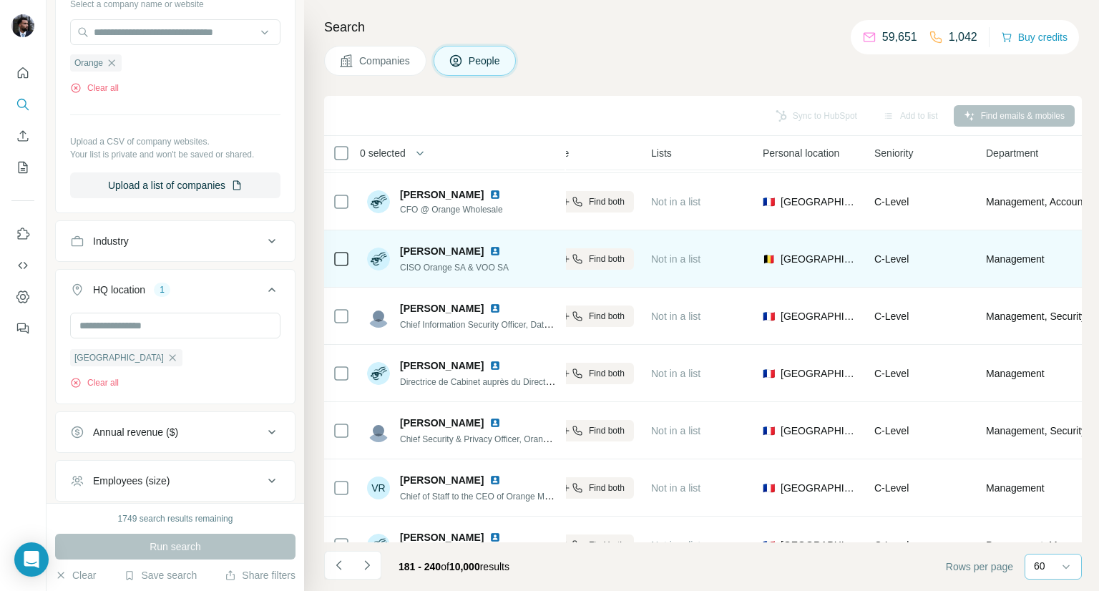
scroll to position [2927, 306]
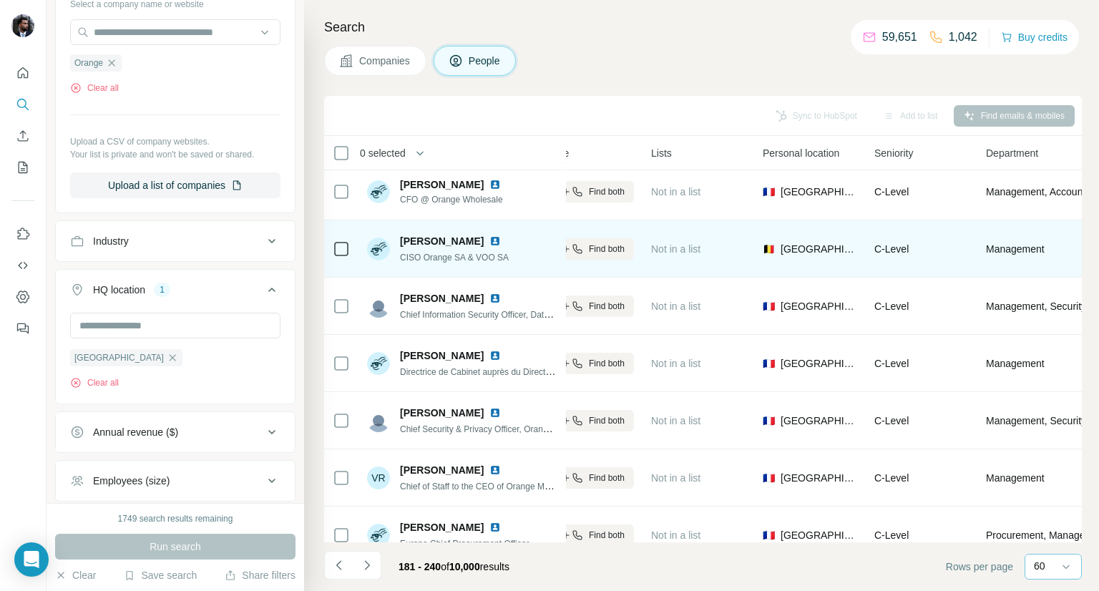
click at [490, 239] on img at bounding box center [495, 240] width 11 height 11
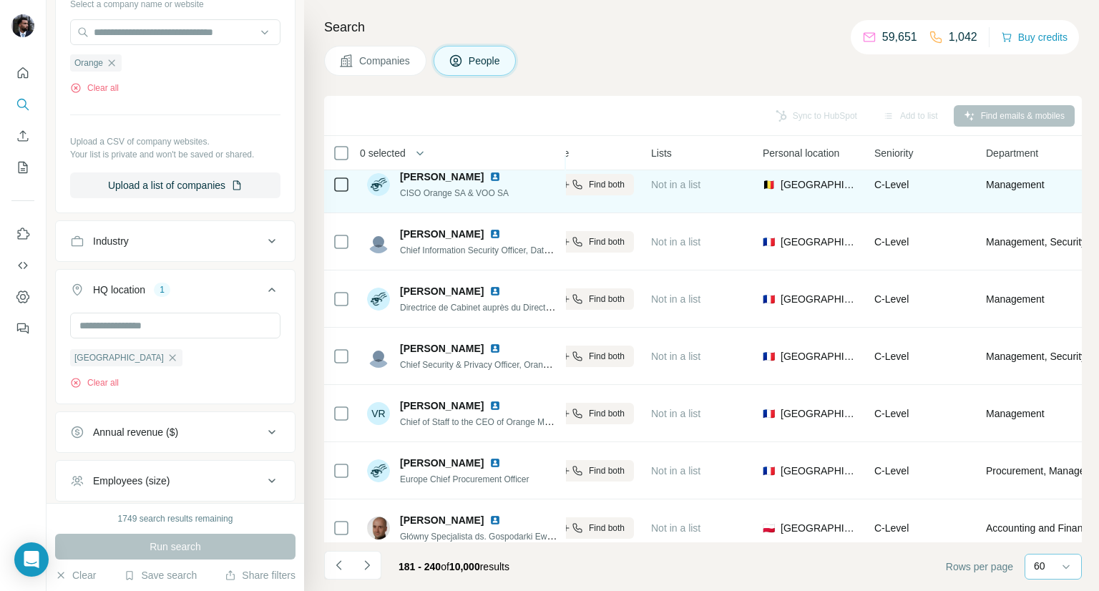
scroll to position [3070, 306]
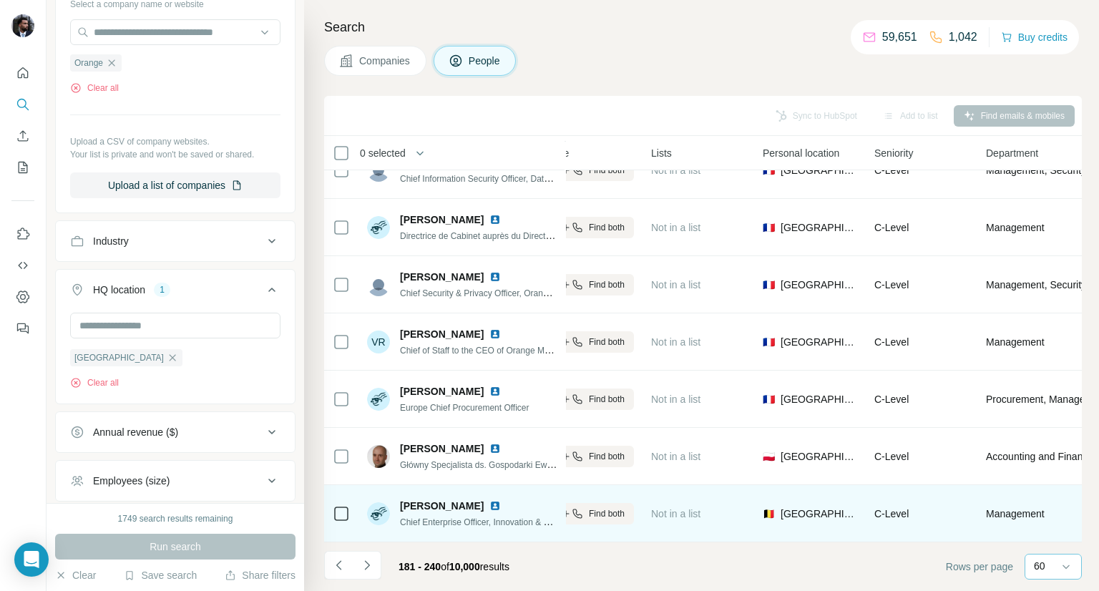
click at [490, 500] on img at bounding box center [495, 505] width 11 height 11
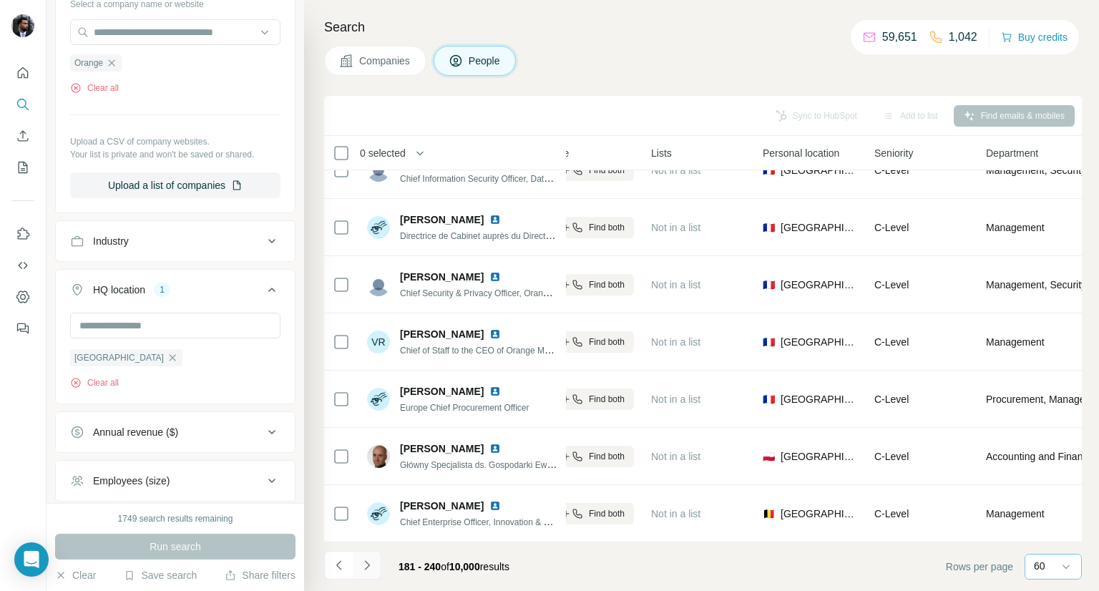
click at [373, 568] on icon "Navigate to next page" at bounding box center [367, 565] width 14 height 14
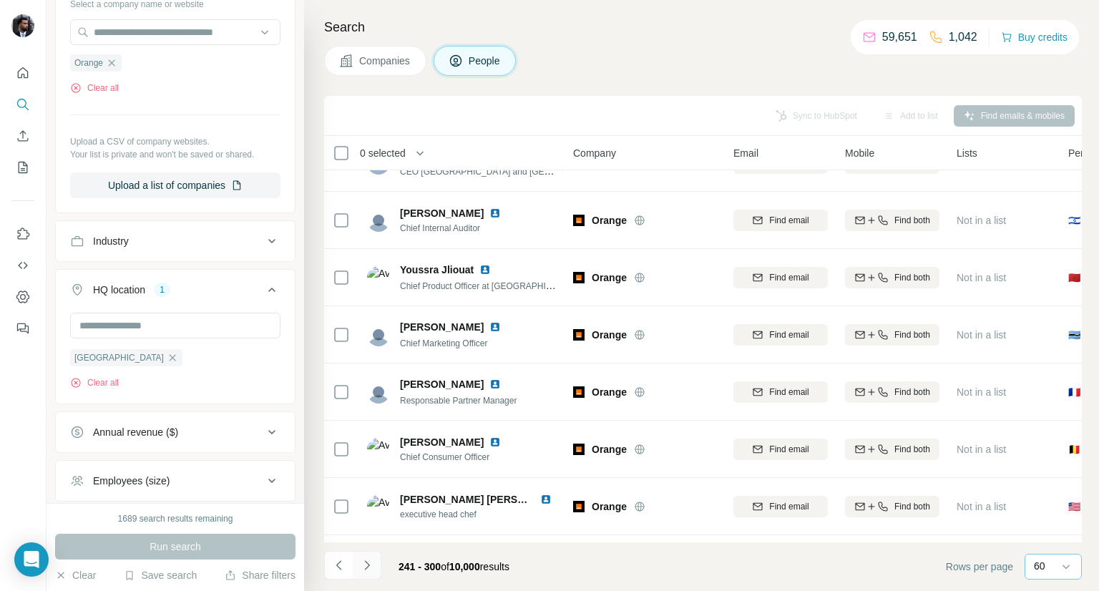
scroll to position [3070, 0]
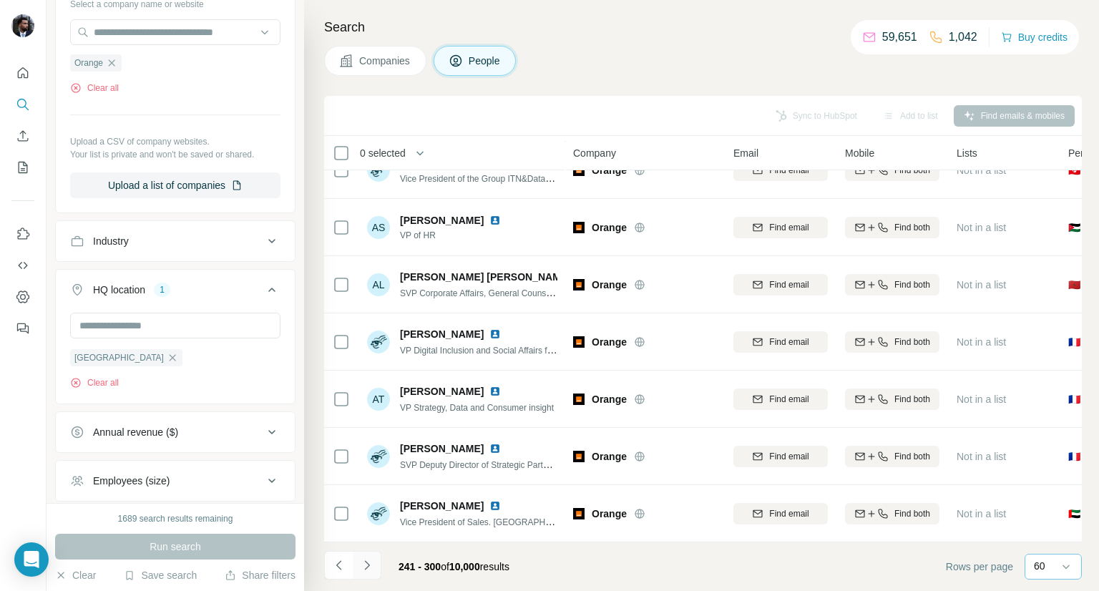
click at [372, 573] on button "Navigate to next page" at bounding box center [367, 565] width 29 height 29
click at [369, 567] on icon "Navigate to next page" at bounding box center [367, 565] width 14 height 14
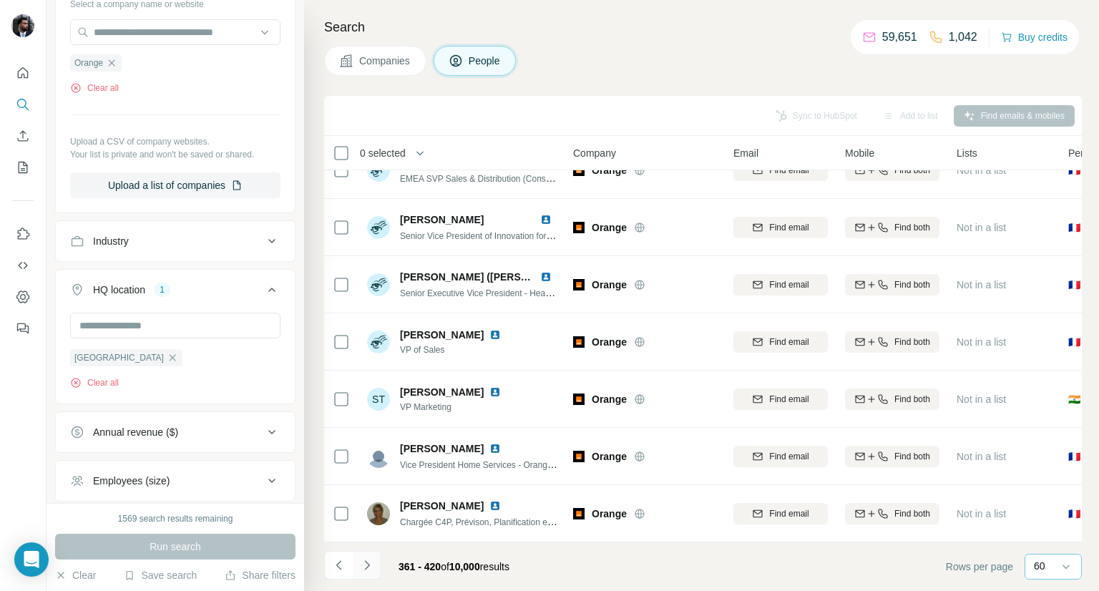
click at [369, 567] on icon "Navigate to next page" at bounding box center [367, 565] width 14 height 14
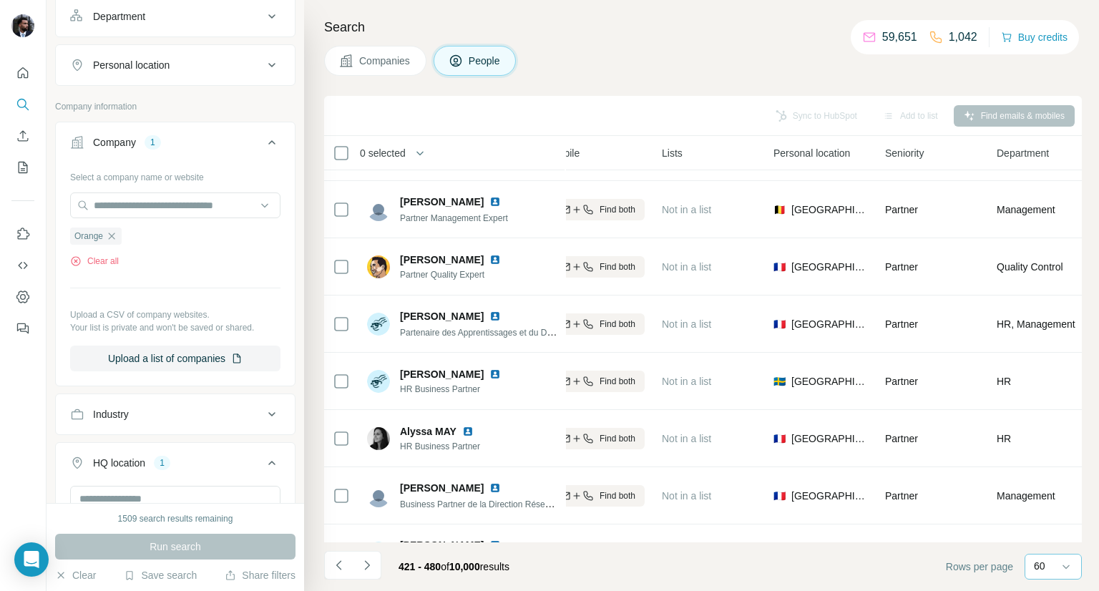
scroll to position [200, 0]
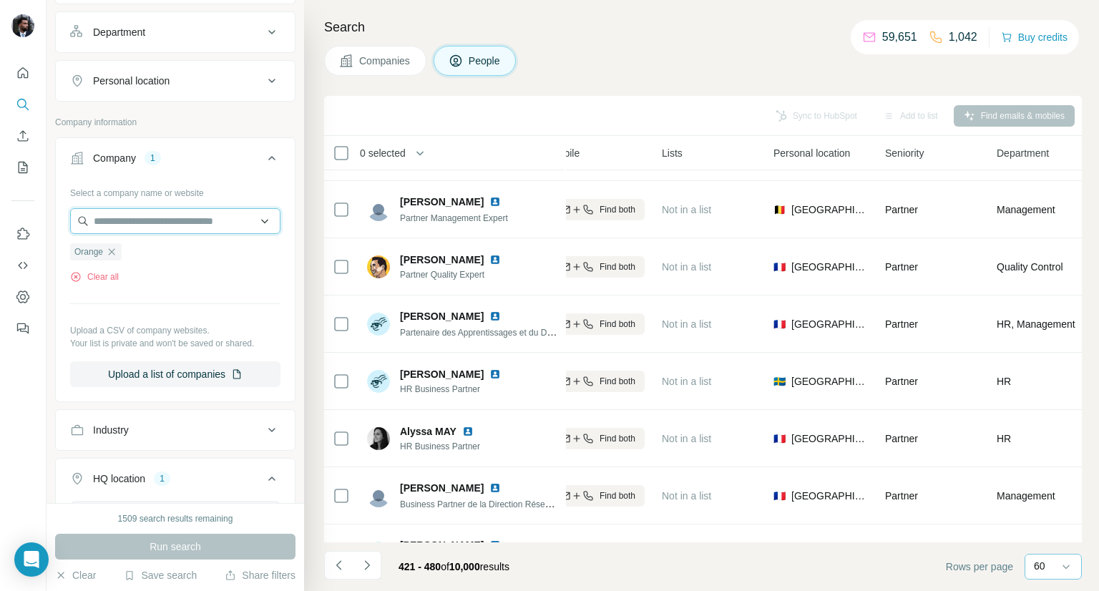
click at [160, 224] on input "text" at bounding box center [175, 221] width 210 height 26
type input "*"
click at [49, 396] on div "New search Hide Company lookalikes Personal information Job title Seniority Dep…" at bounding box center [176, 251] width 258 height 503
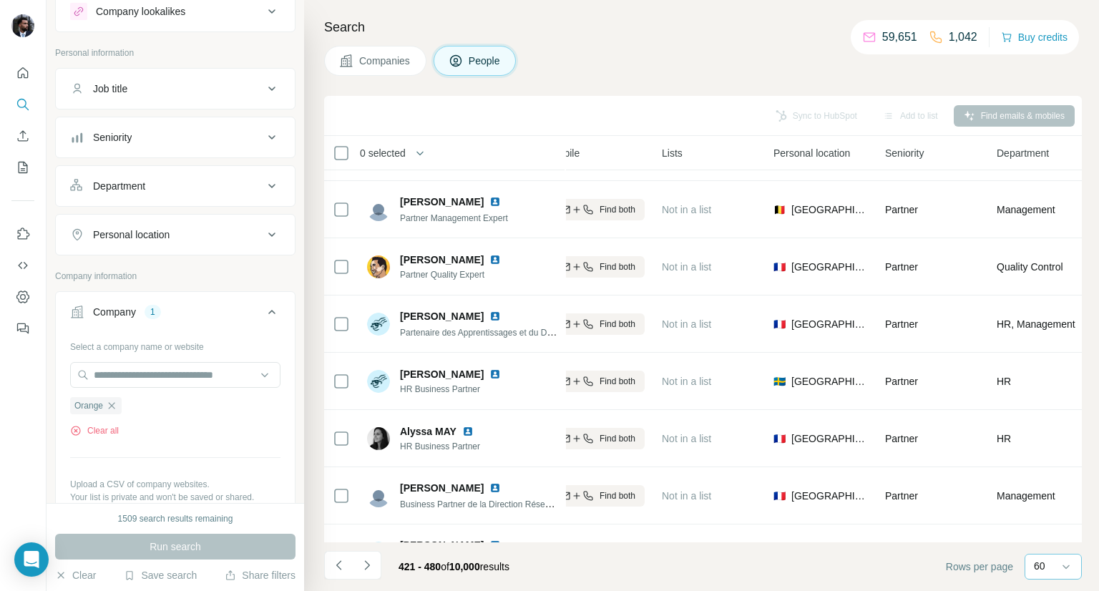
scroll to position [0, 0]
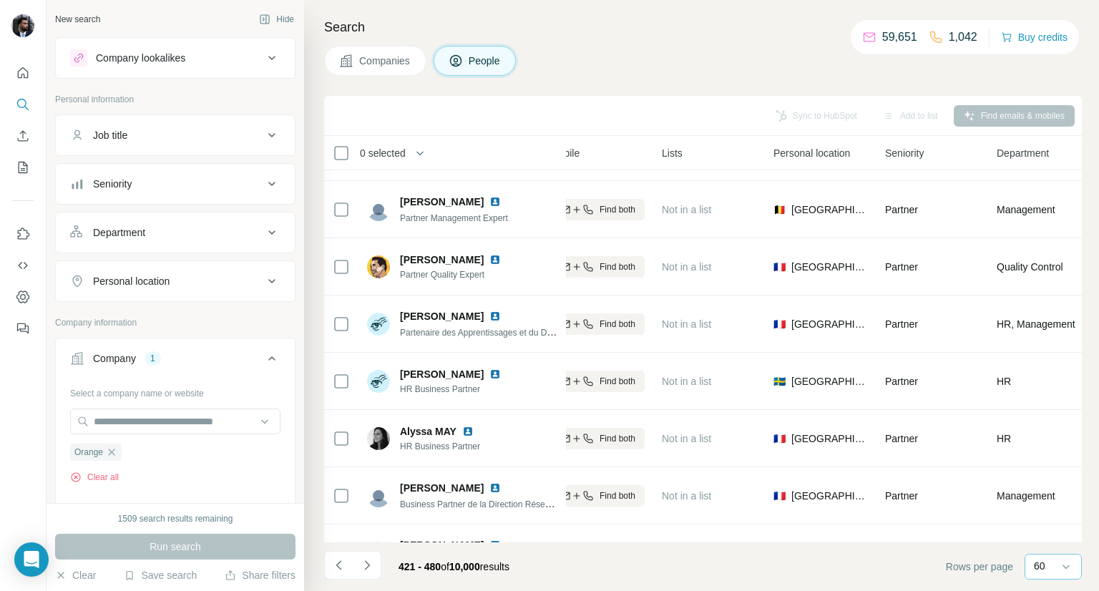
click at [200, 170] on button "Seniority" at bounding box center [175, 184] width 239 height 34
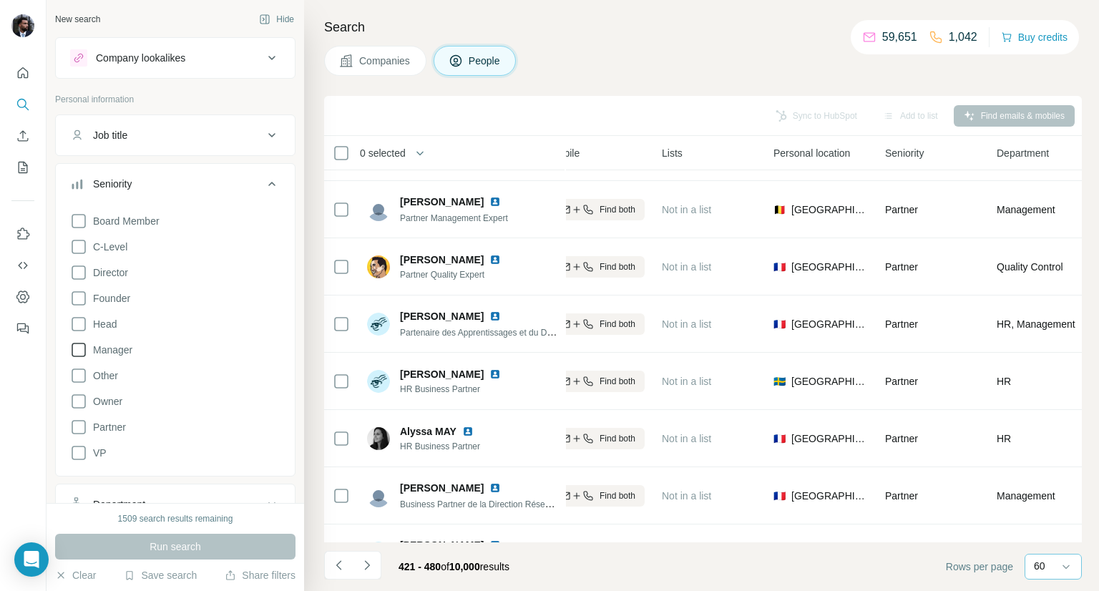
click at [111, 346] on span "Manager" at bounding box center [109, 350] width 45 height 14
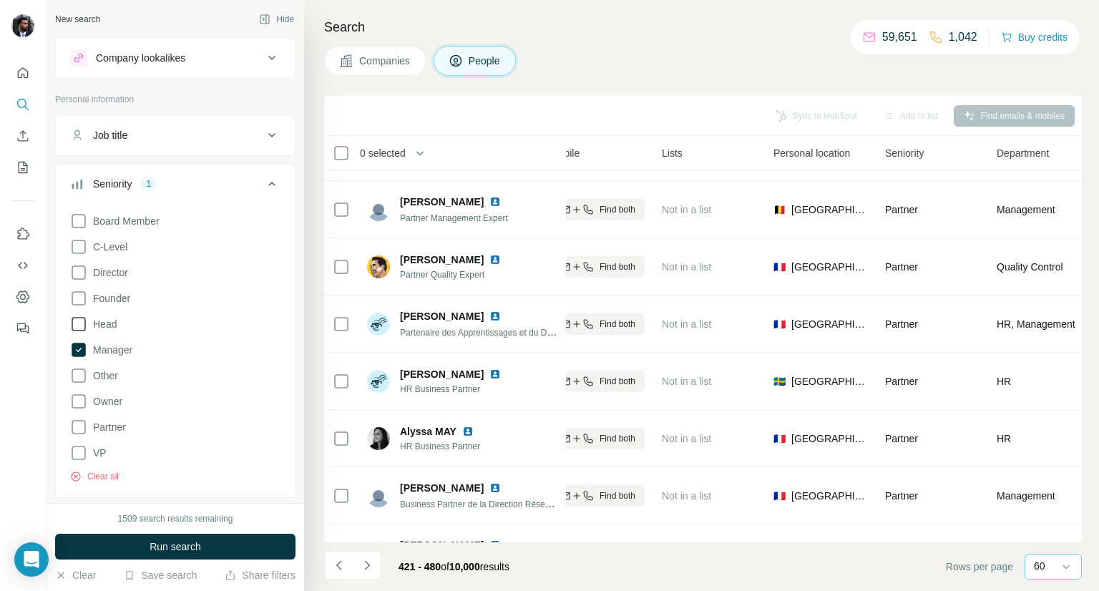
click at [103, 324] on span "Head" at bounding box center [101, 324] width 29 height 14
click at [190, 553] on span "Run search" at bounding box center [176, 547] width 52 height 14
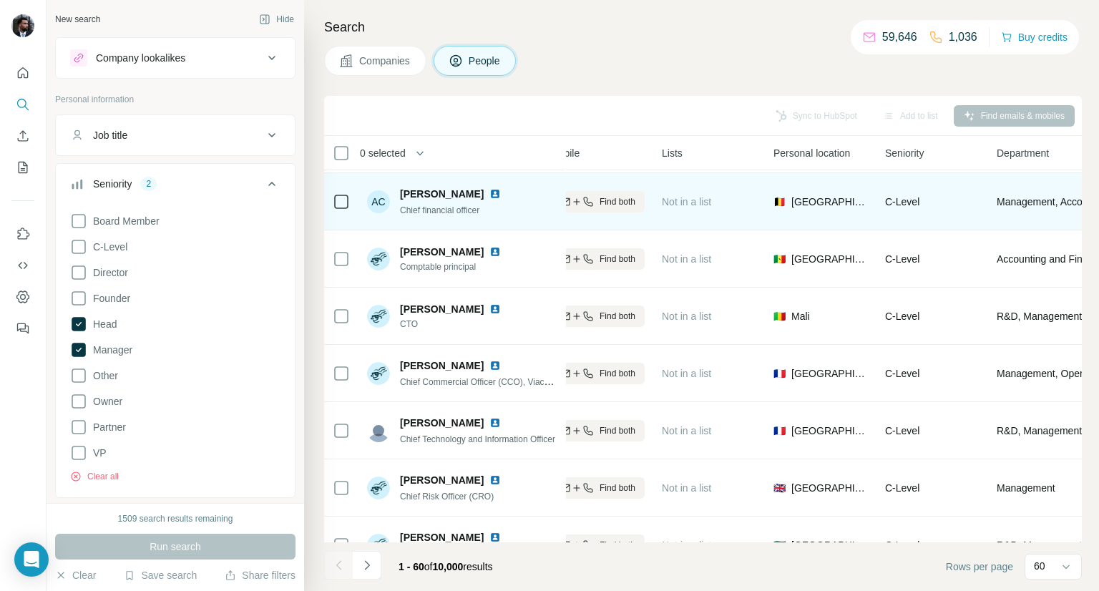
scroll to position [3070, 295]
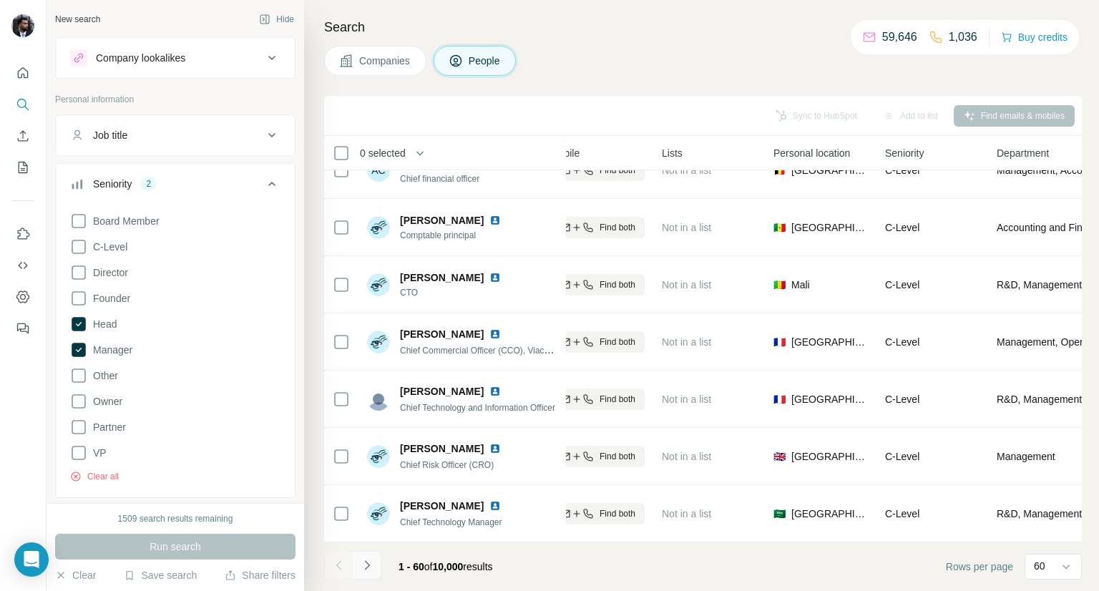
click at [373, 570] on icon "Navigate to next page" at bounding box center [367, 565] width 14 height 14
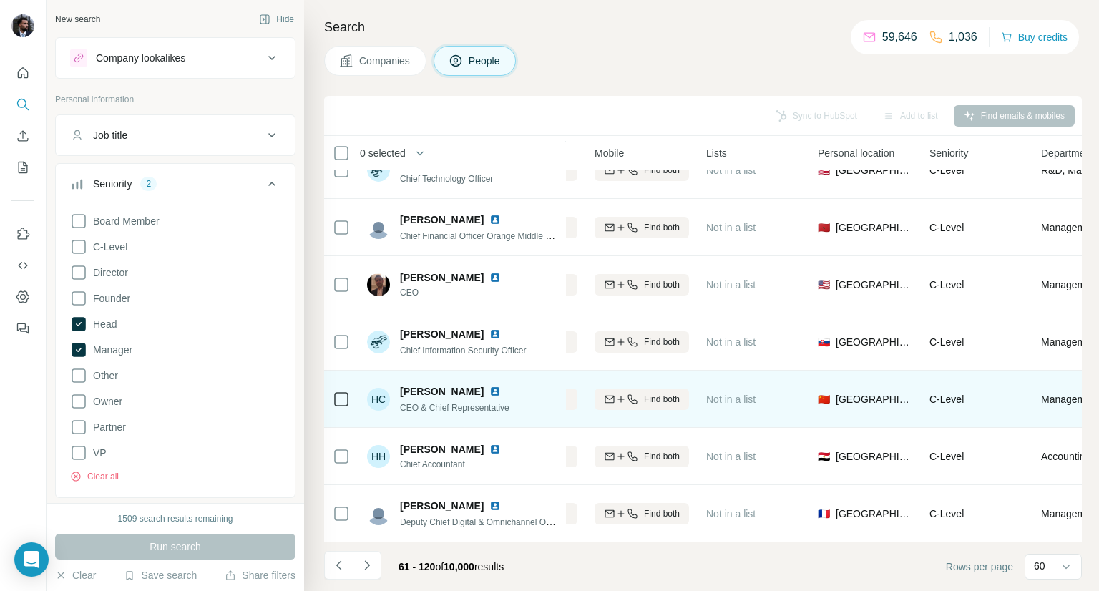
scroll to position [3070, 252]
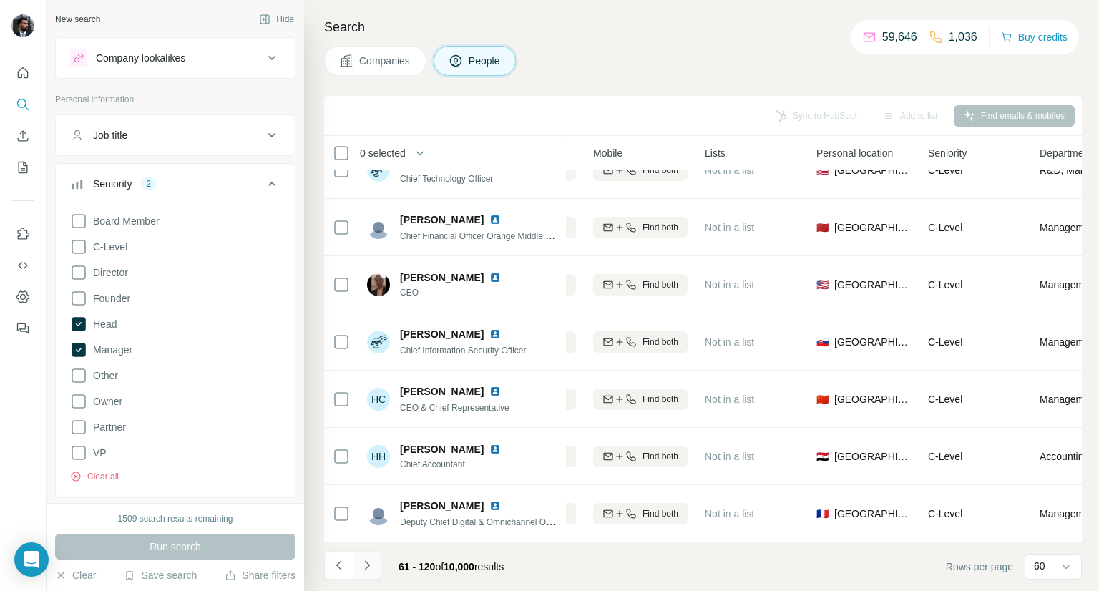
click at [363, 567] on icon "Navigate to next page" at bounding box center [367, 565] width 14 height 14
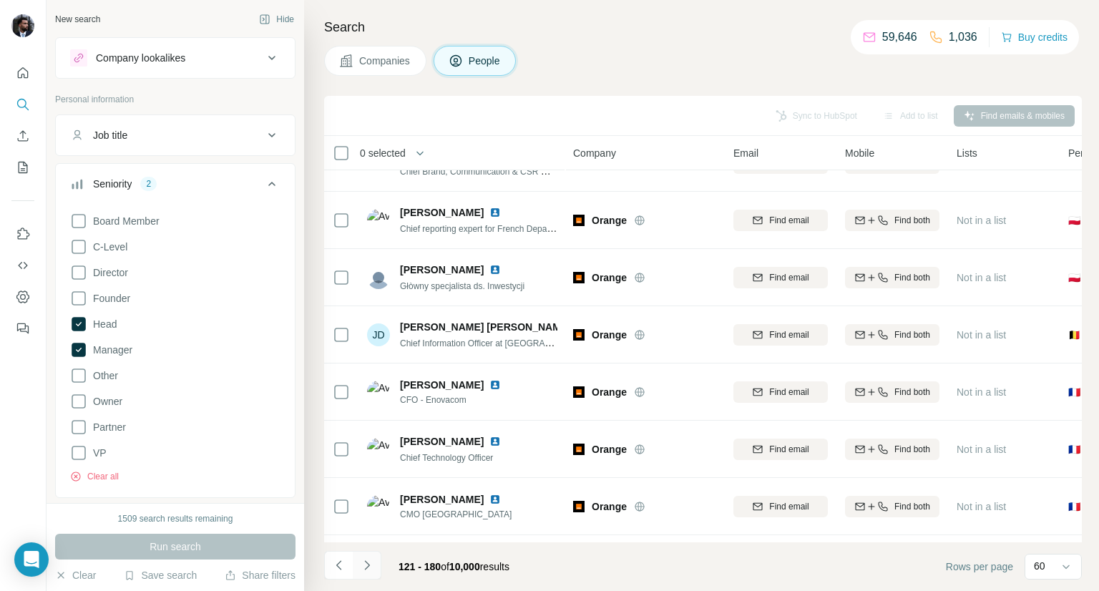
scroll to position [3070, 0]
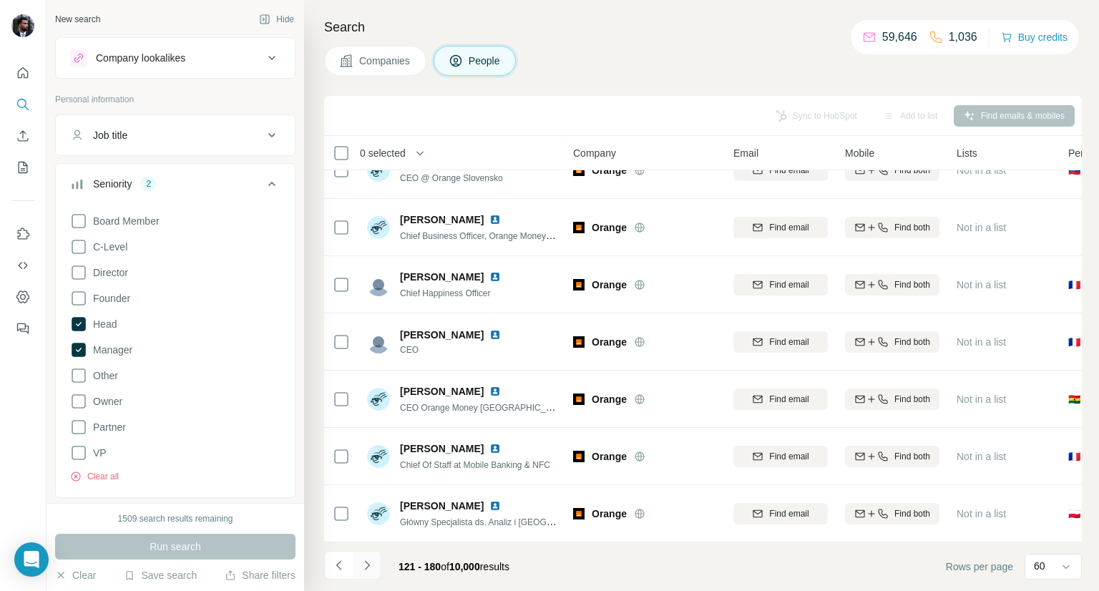
click at [374, 571] on button "Navigate to next page" at bounding box center [367, 565] width 29 height 29
click at [374, 571] on div at bounding box center [367, 565] width 29 height 29
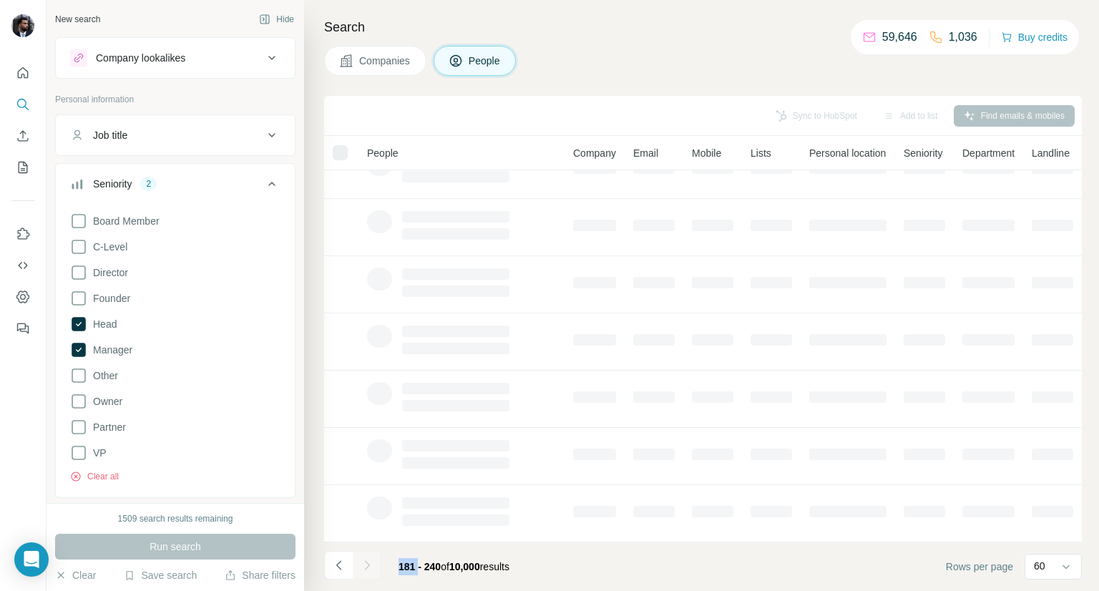
click at [374, 571] on div at bounding box center [367, 565] width 29 height 29
click at [374, 571] on button "Navigate to next page" at bounding box center [367, 565] width 29 height 29
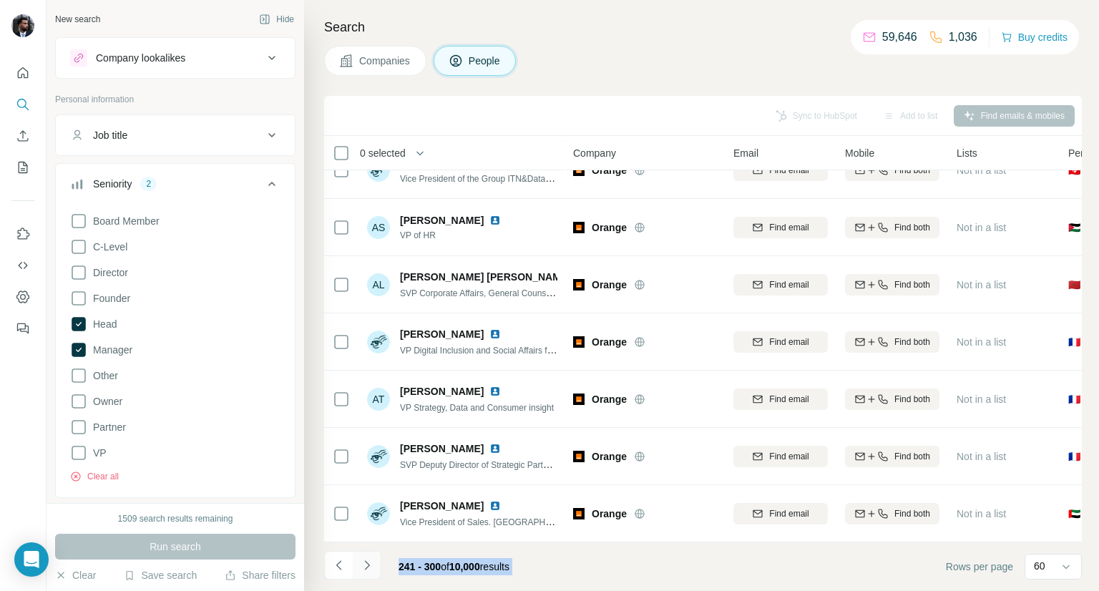
click at [367, 569] on icon "Navigate to next page" at bounding box center [367, 565] width 14 height 14
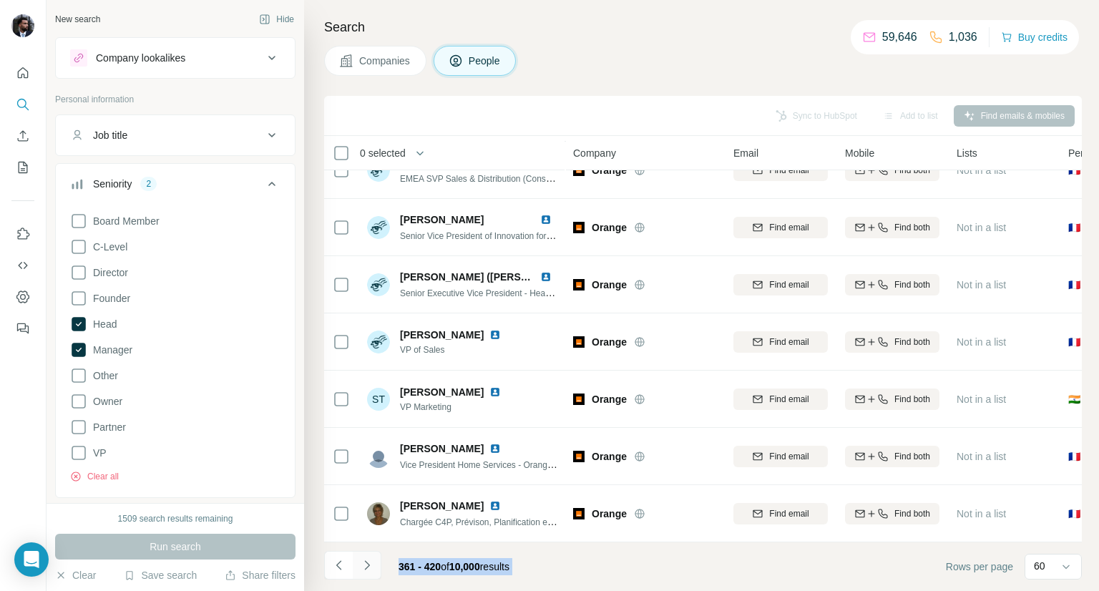
click at [367, 569] on icon "Navigate to next page" at bounding box center [367, 565] width 14 height 14
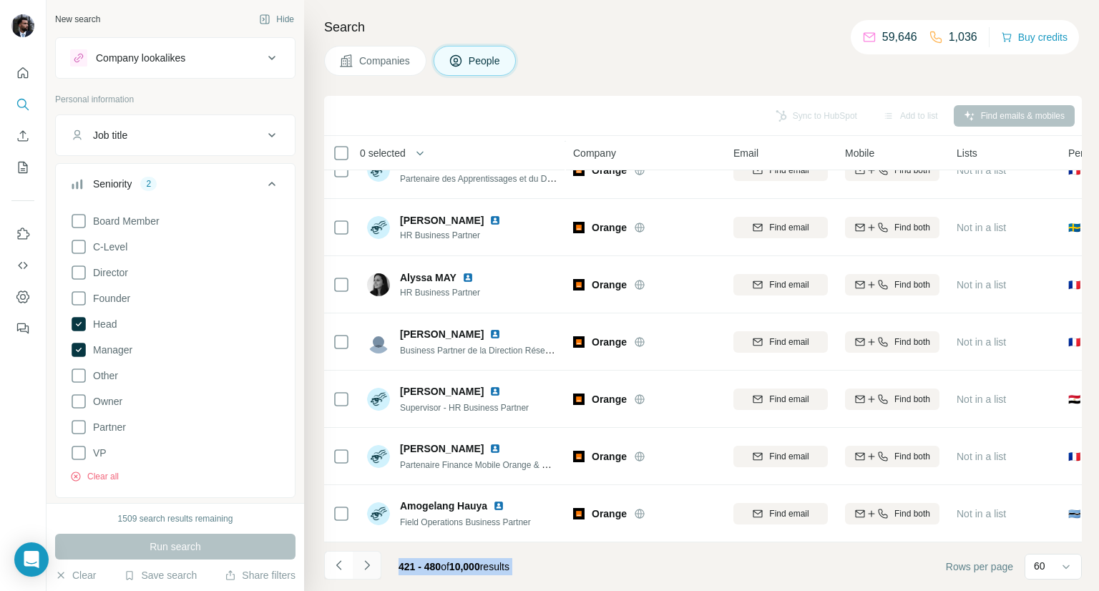
click at [367, 569] on icon "Navigate to next page" at bounding box center [367, 565] width 14 height 14
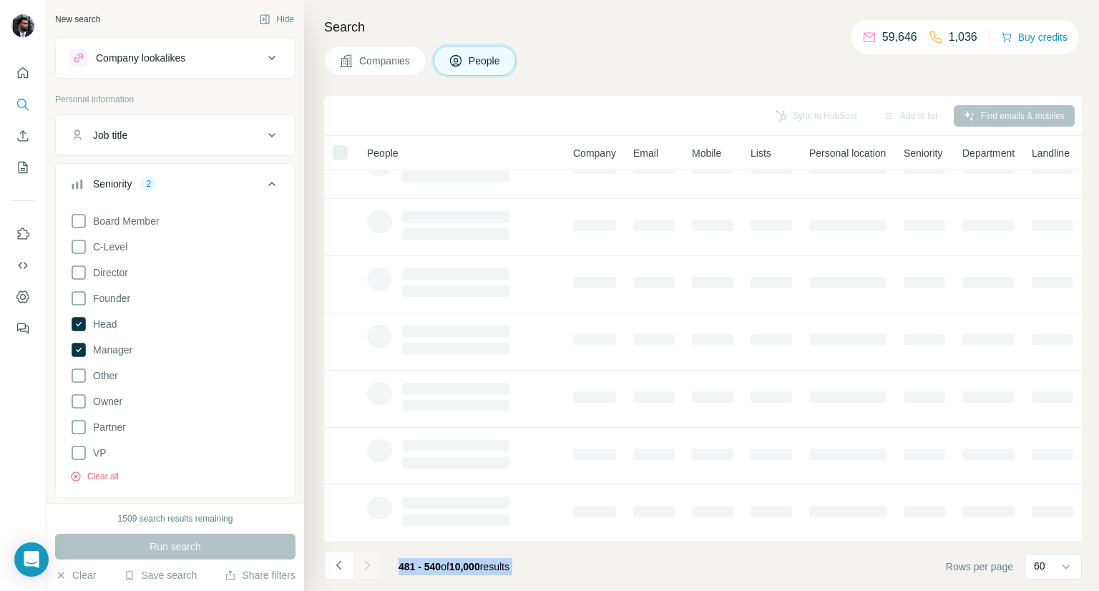
scroll to position [208, 0]
click at [367, 569] on div at bounding box center [367, 565] width 29 height 29
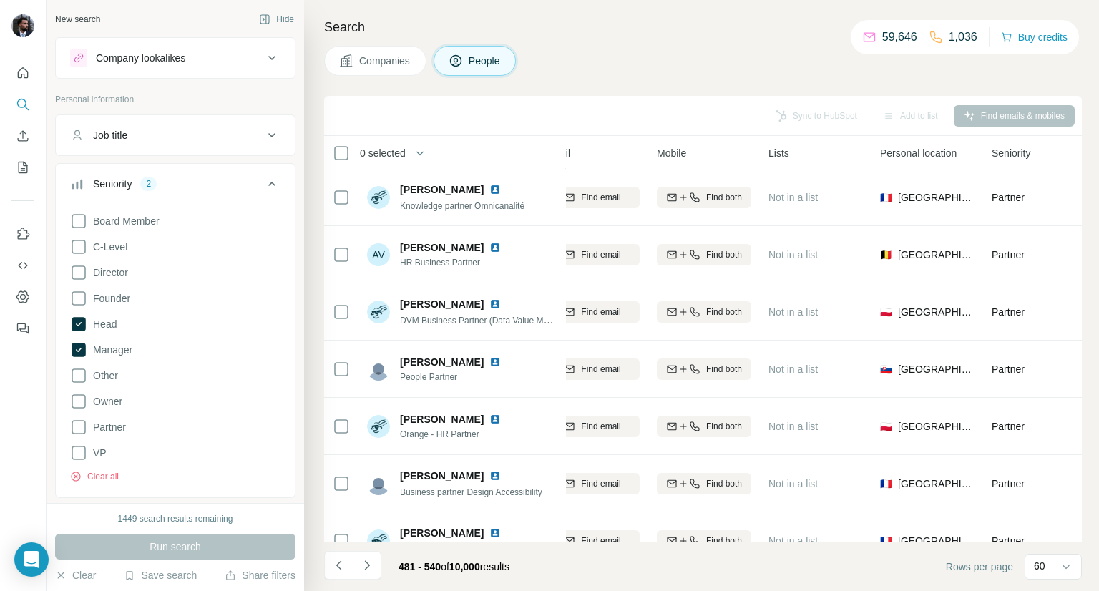
scroll to position [401, 188]
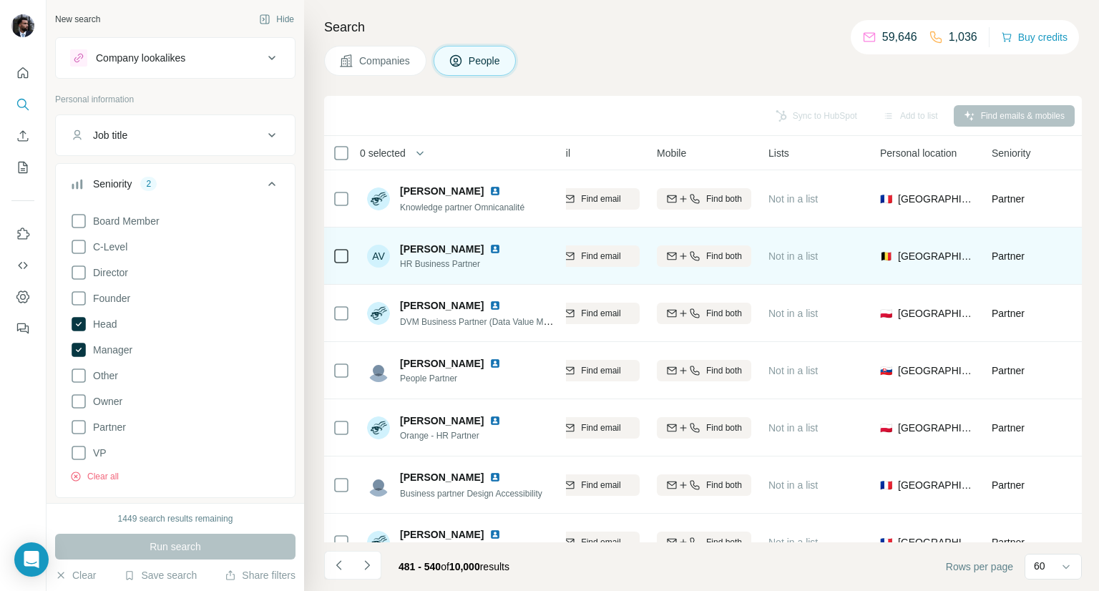
click at [499, 248] on img at bounding box center [495, 248] width 11 height 11
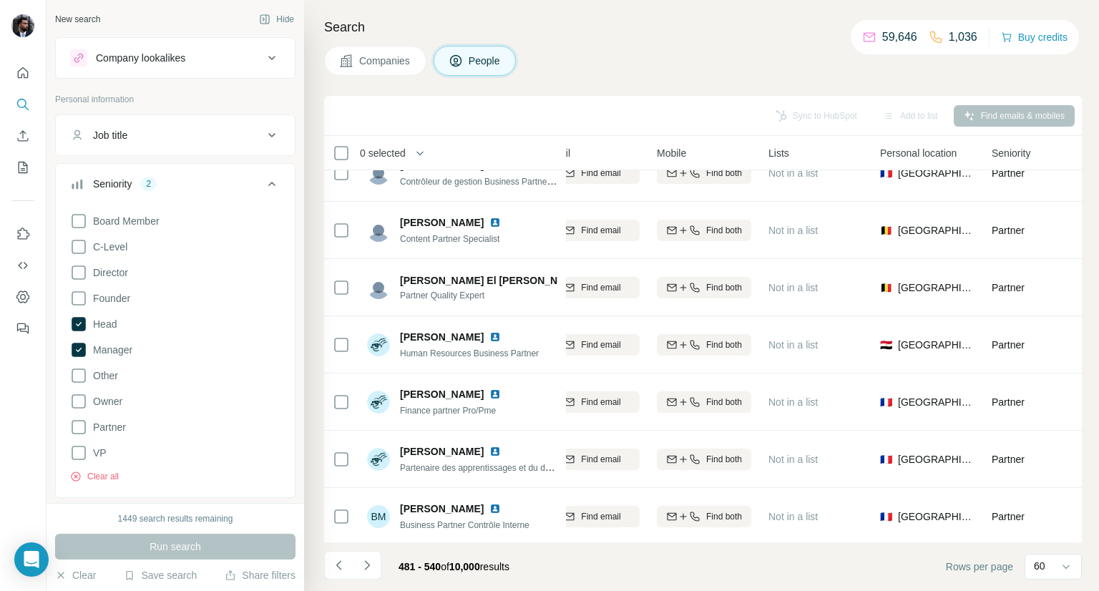
scroll to position [1343, 188]
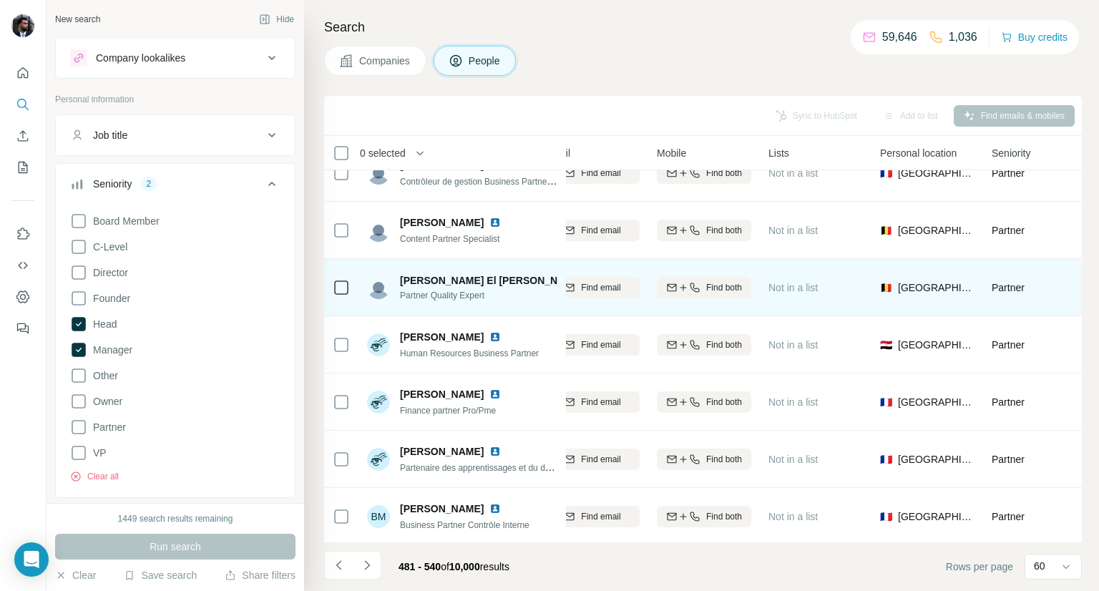
click at [589, 278] on img at bounding box center [592, 280] width 6 height 11
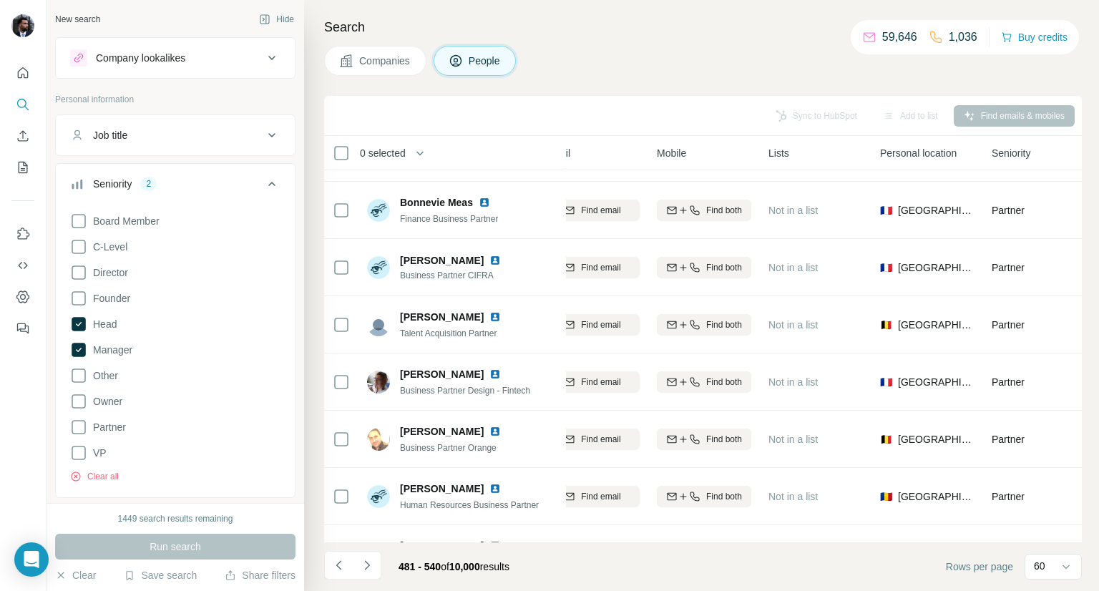
scroll to position [2111, 188]
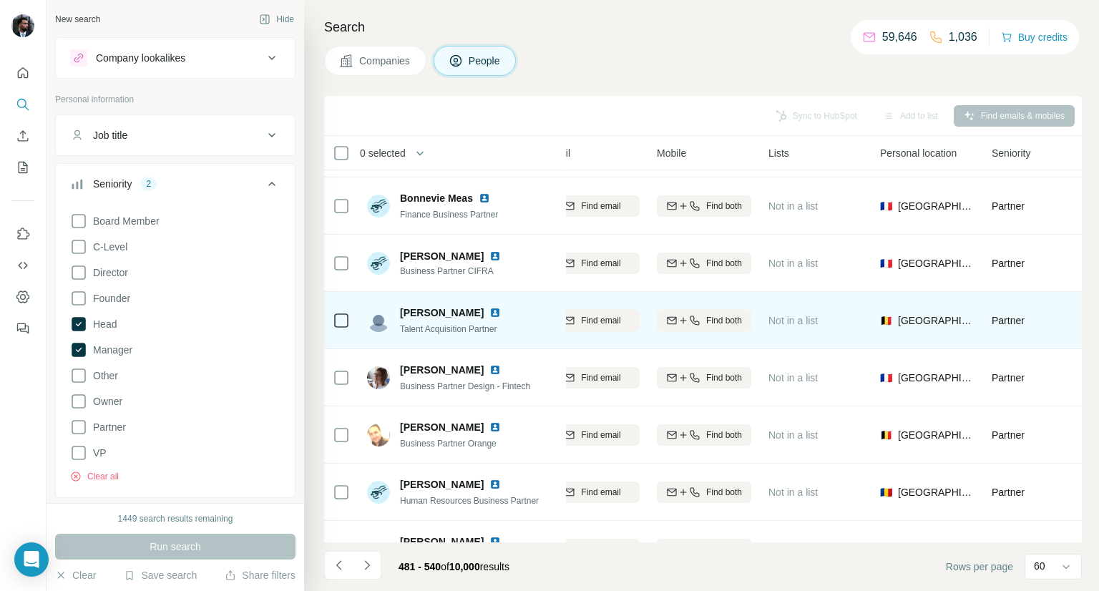
click at [501, 316] on img at bounding box center [495, 312] width 11 height 11
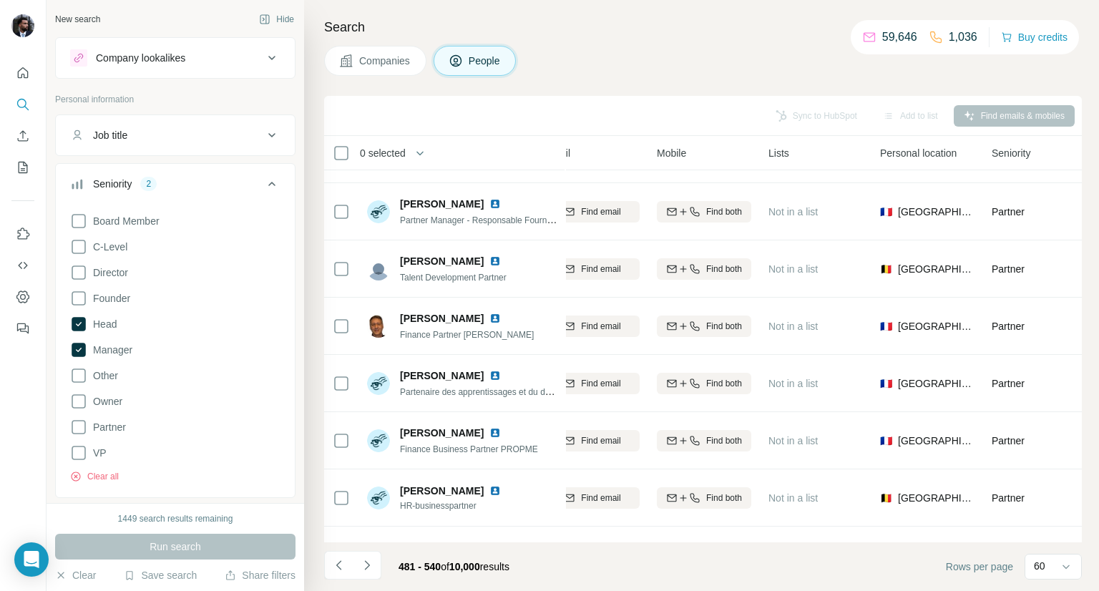
scroll to position [2734, 188]
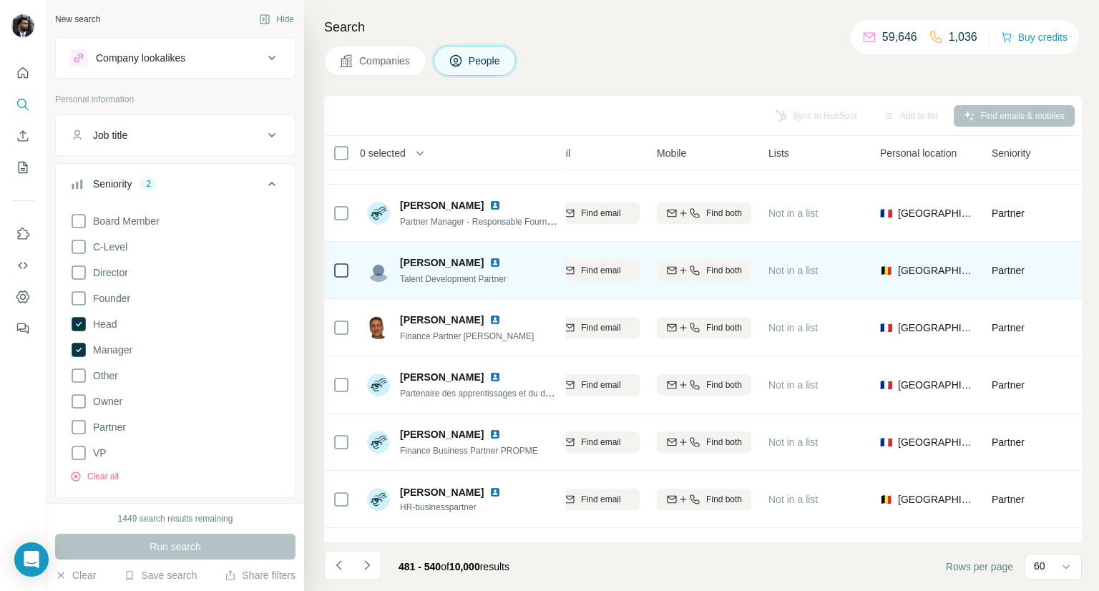
click at [490, 264] on img at bounding box center [495, 262] width 11 height 11
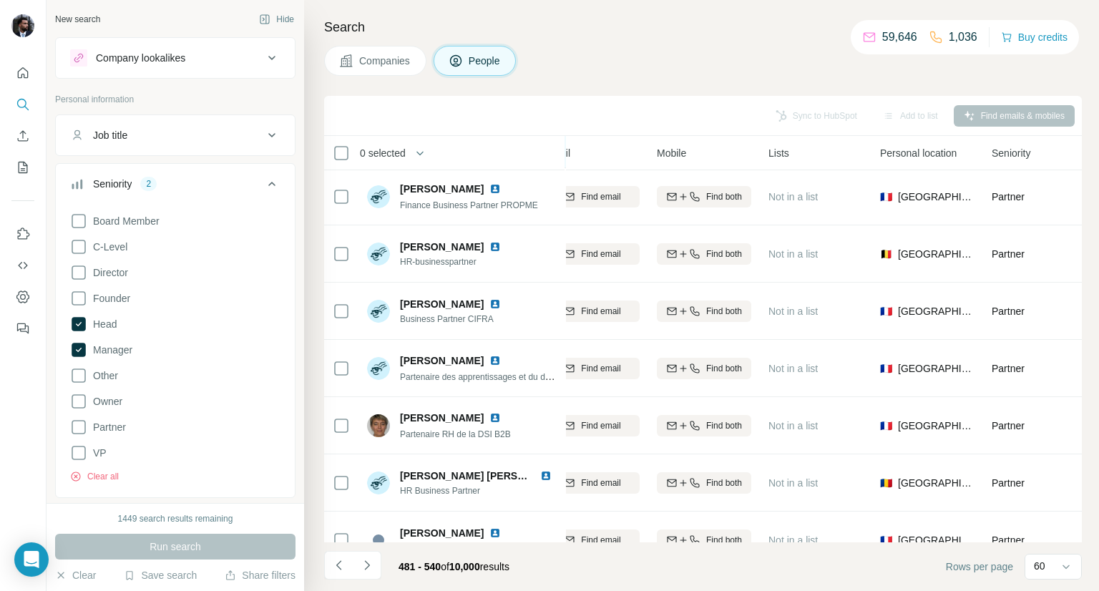
scroll to position [2992, 188]
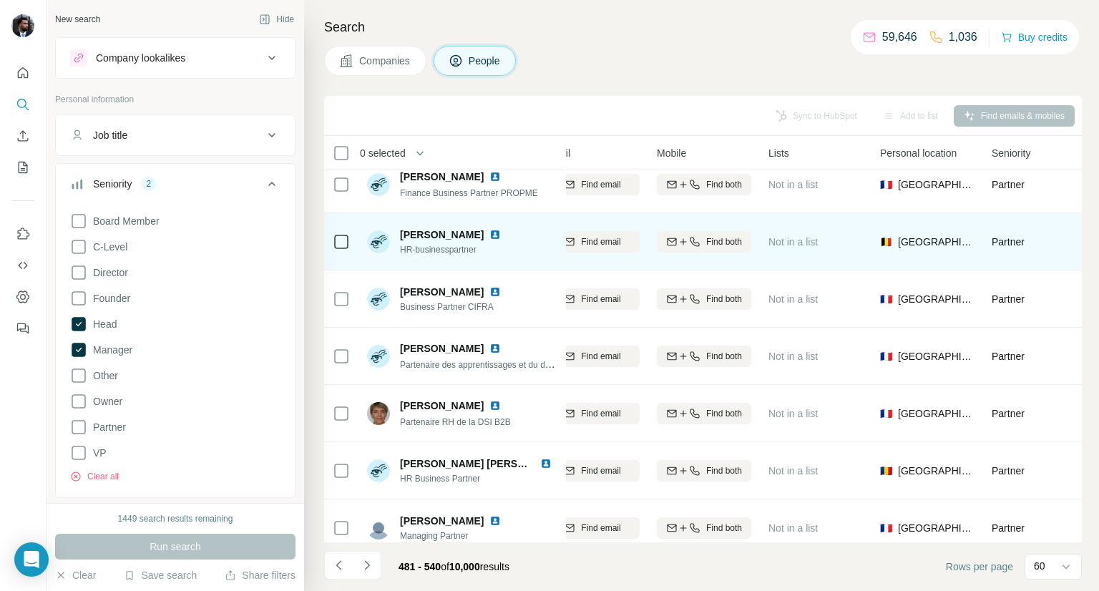
click at [501, 232] on img at bounding box center [495, 234] width 11 height 11
